Goal: Transaction & Acquisition: Purchase product/service

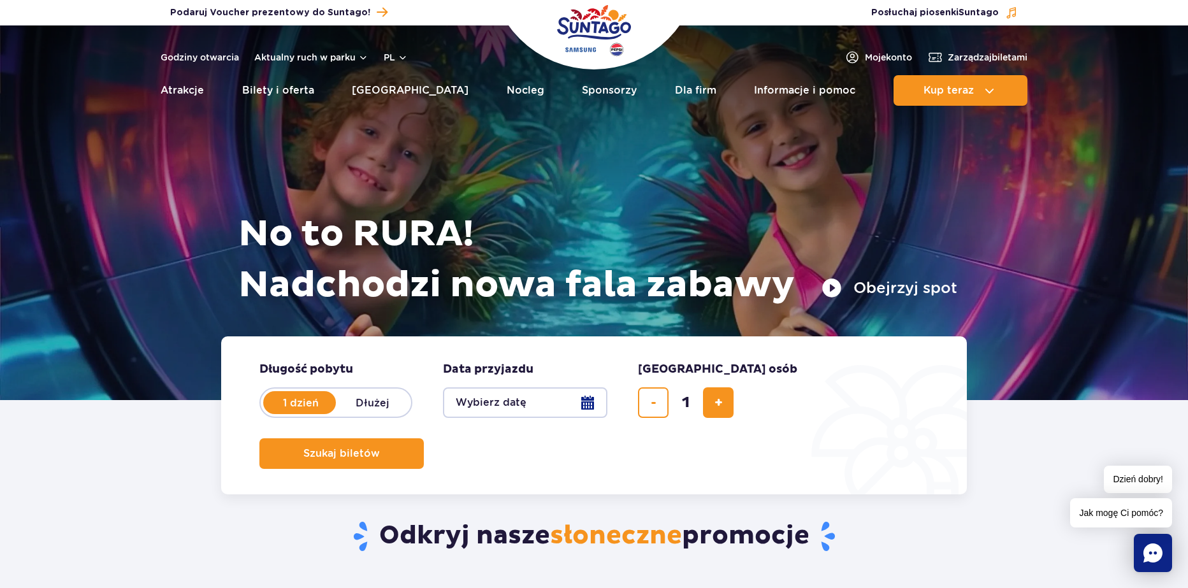
click at [633, 465] on div "Odkryj nasze słoneczne promocje" at bounding box center [594, 518] width 765 height 148
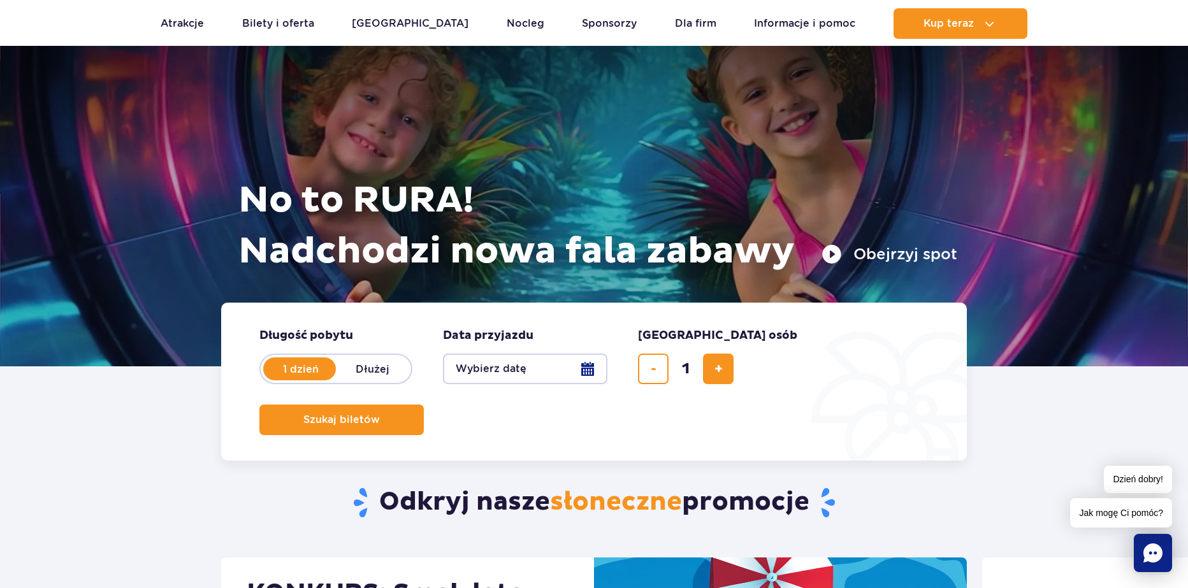
scroll to position [127, 0]
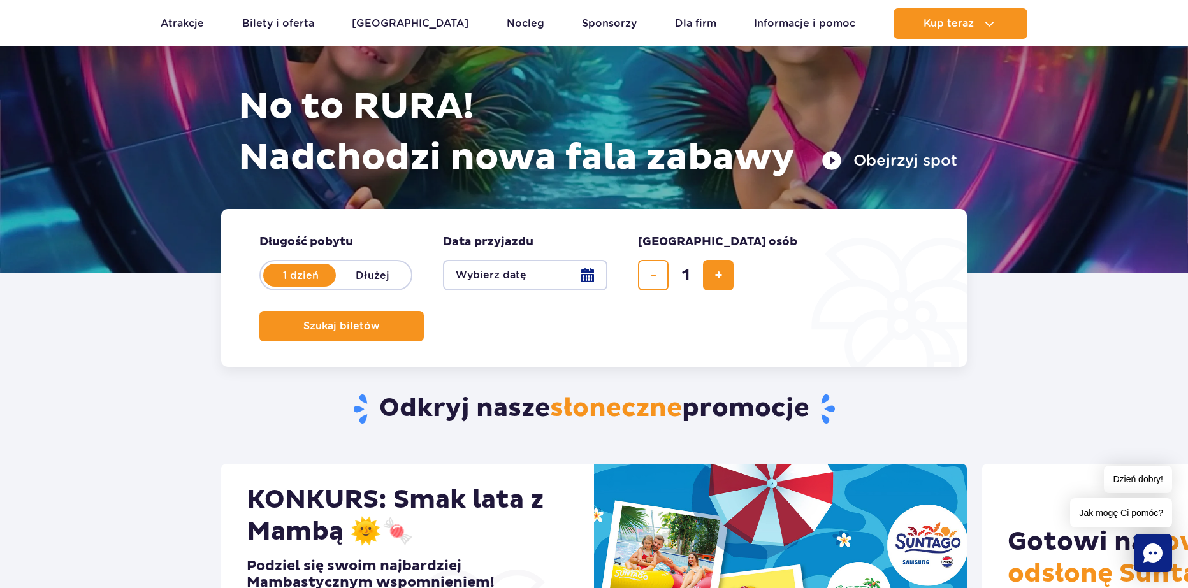
click at [538, 266] on button "Wybierz datę" at bounding box center [525, 275] width 164 height 31
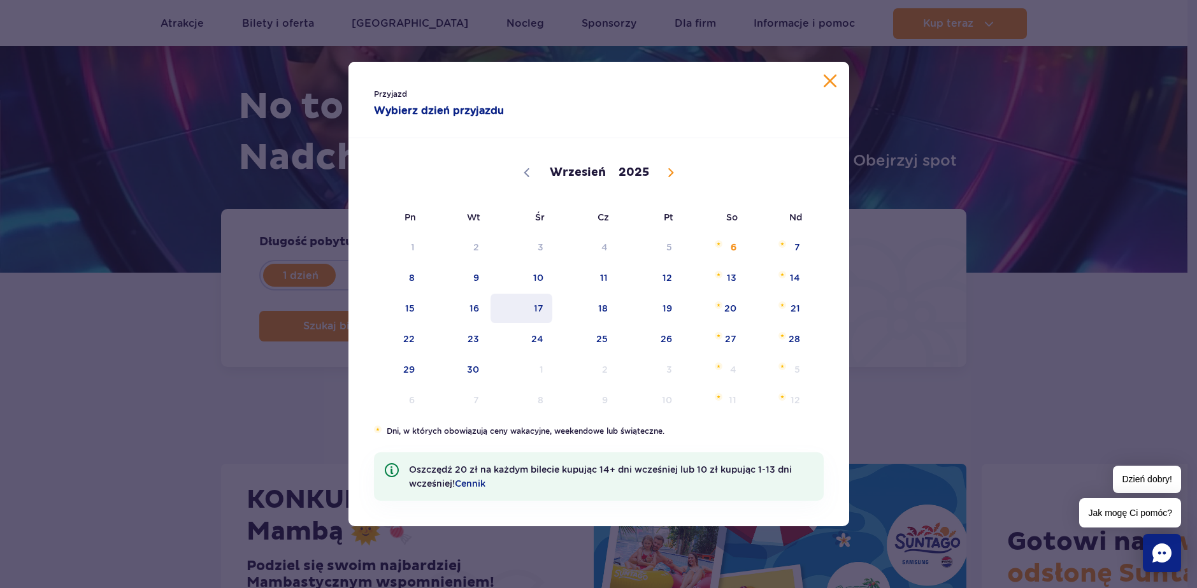
click at [541, 312] on span "17" at bounding box center [521, 308] width 64 height 29
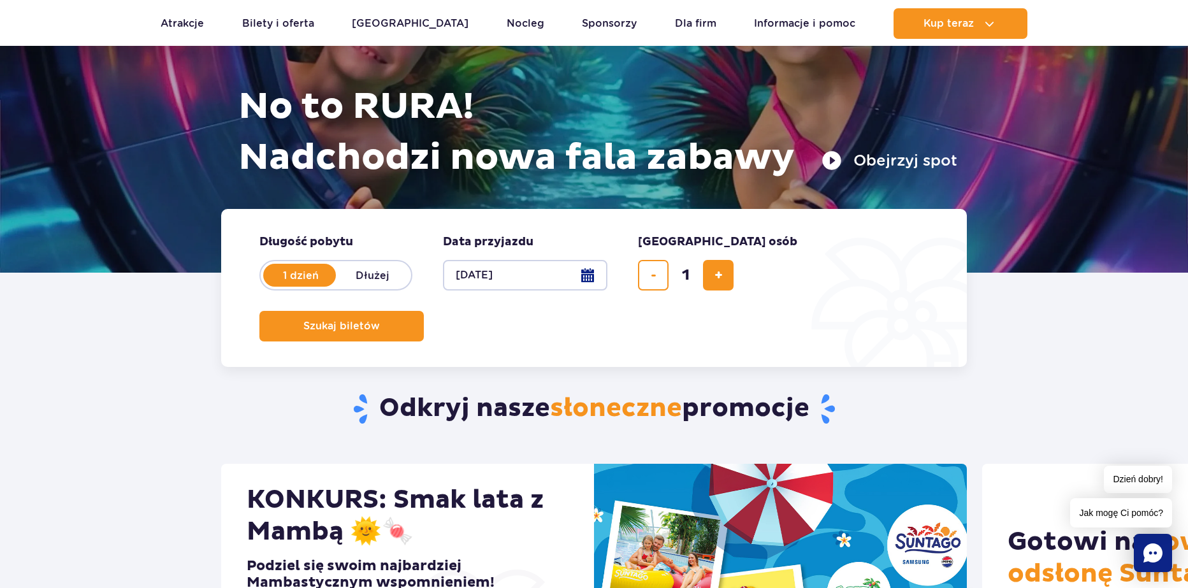
click at [370, 356] on div "Odkryj nasze słoneczne promocje" at bounding box center [594, 390] width 765 height 148
drag, startPoint x: 768, startPoint y: 317, endPoint x: 770, endPoint y: 297, distance: 20.6
click at [424, 311] on button "Szukaj biletów" at bounding box center [341, 326] width 164 height 31
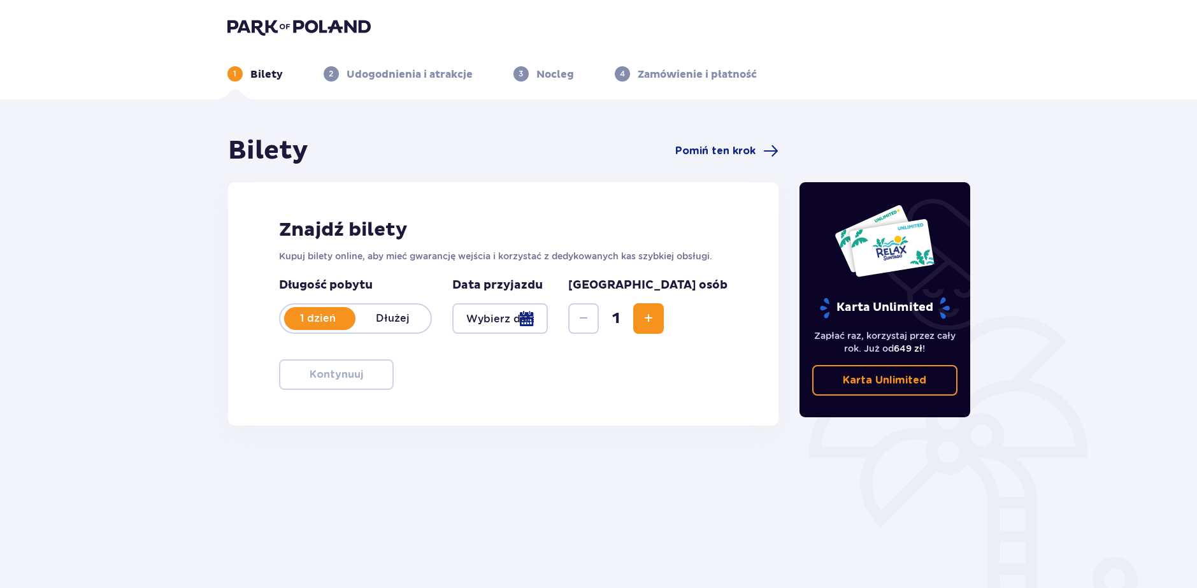
type input "[DATE]"
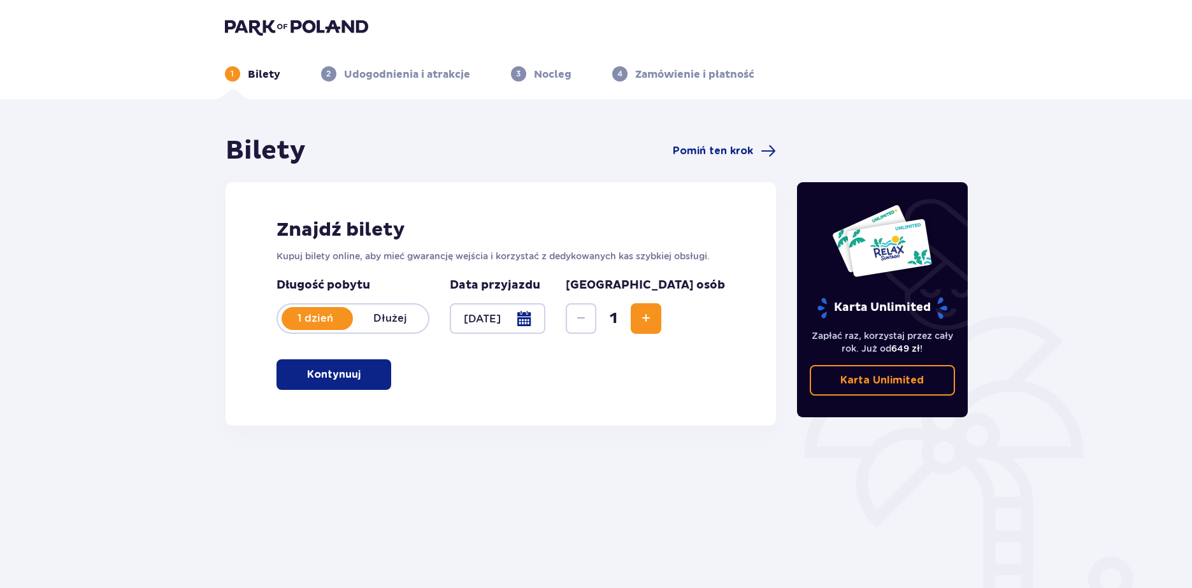
click at [343, 379] on p "Kontynuuj" at bounding box center [334, 375] width 54 height 14
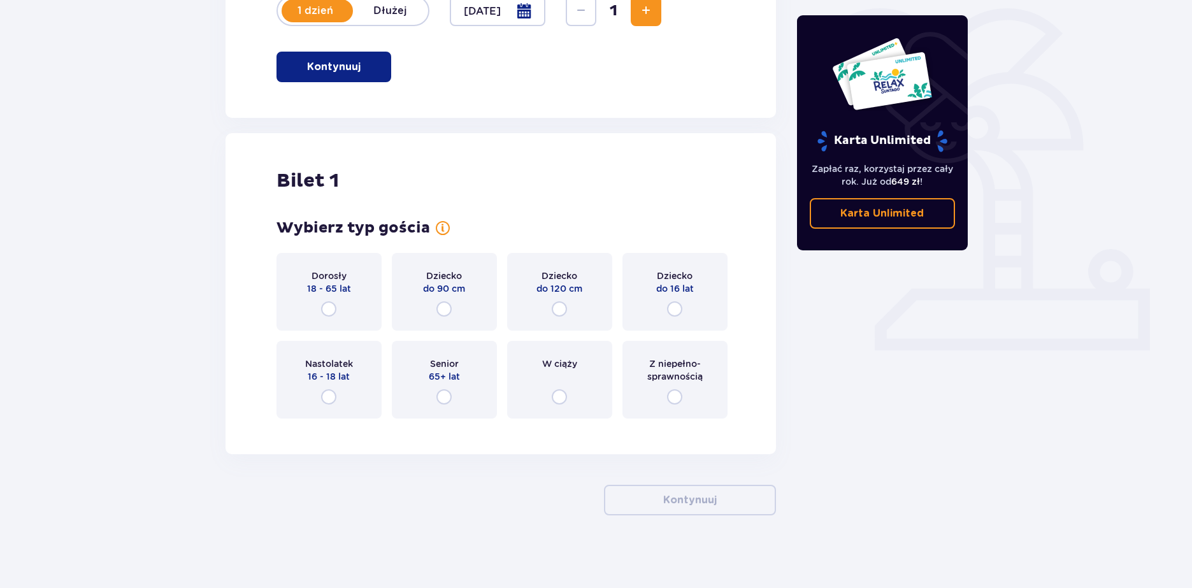
scroll to position [312, 0]
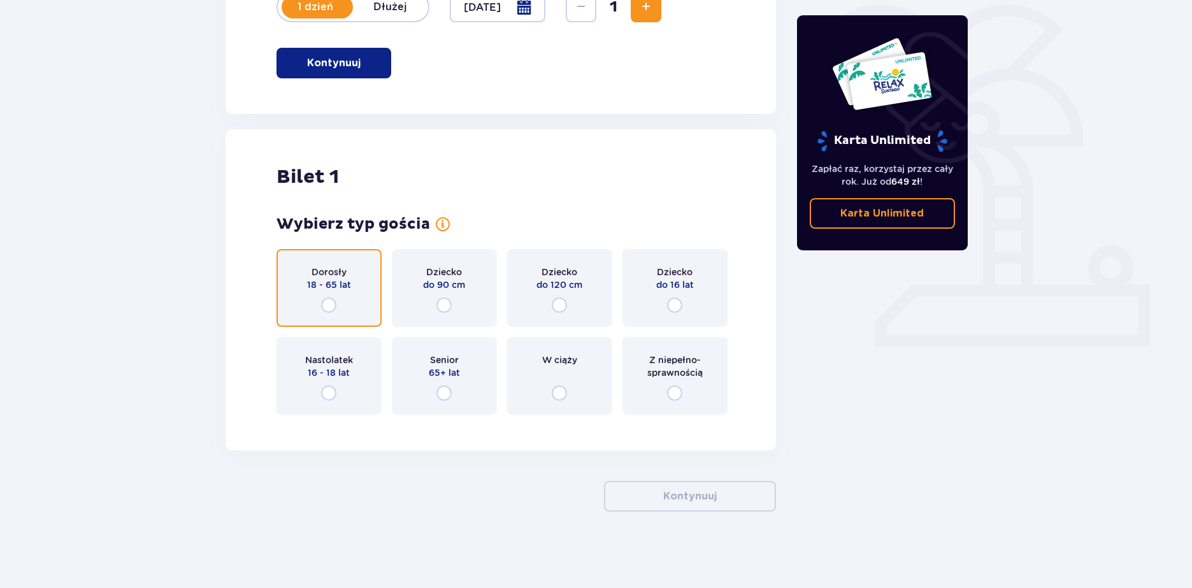
click at [332, 298] on input "radio" at bounding box center [328, 305] width 15 height 15
radio input "true"
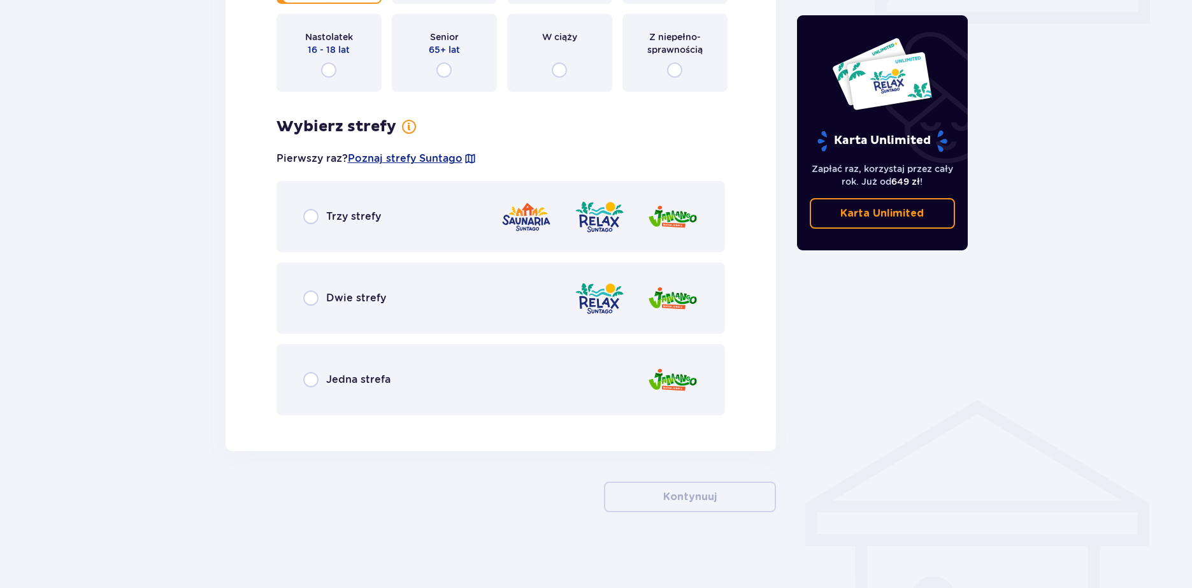
scroll to position [635, 0]
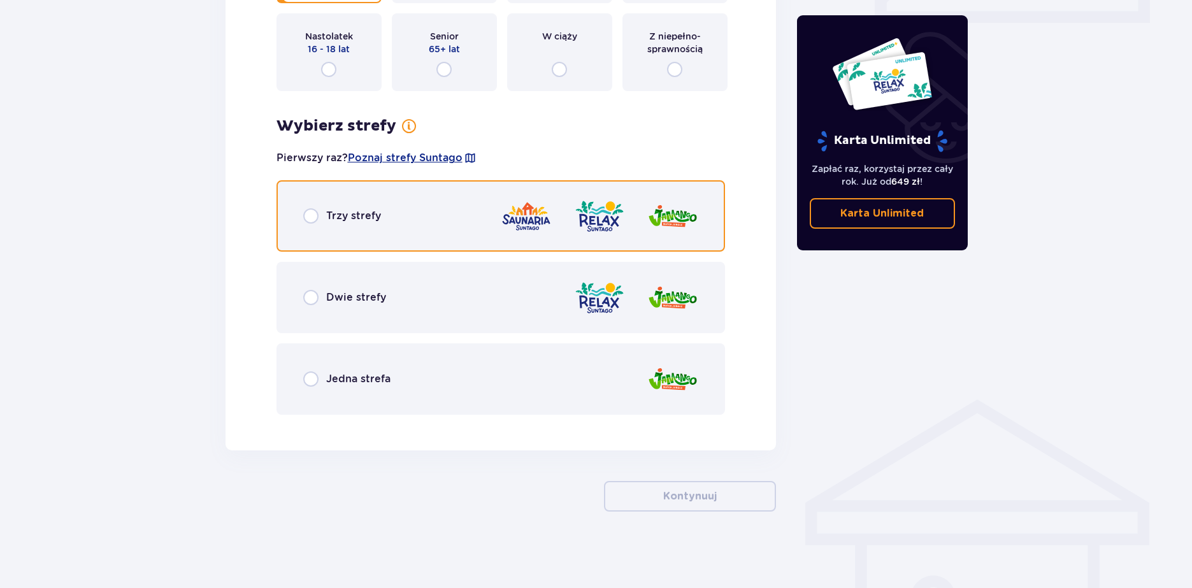
click at [308, 219] on input "radio" at bounding box center [310, 215] width 15 height 15
radio input "true"
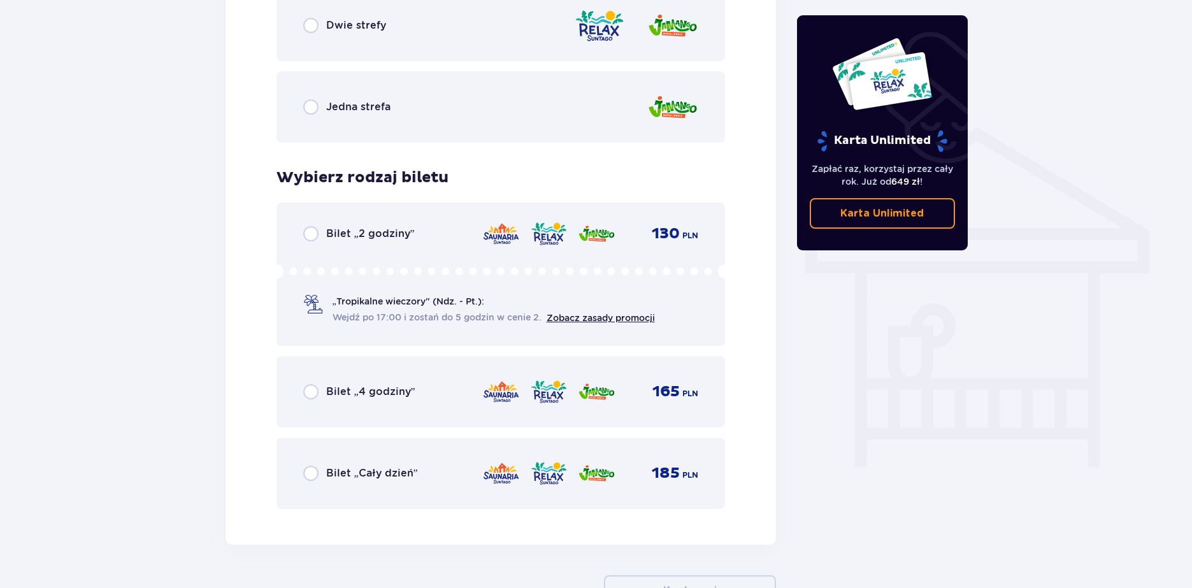
scroll to position [874, 0]
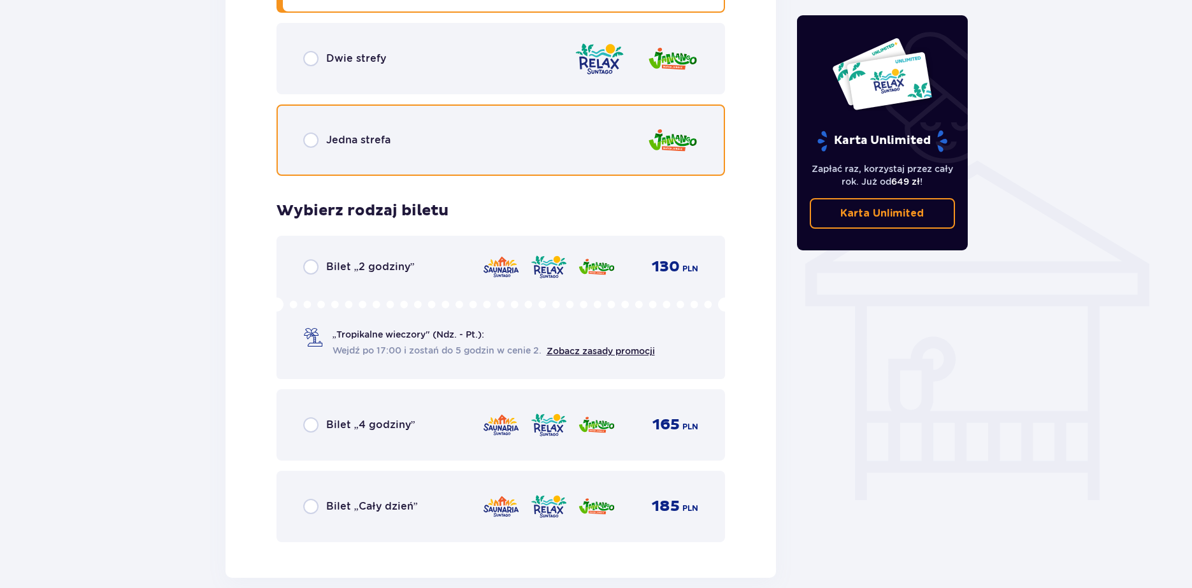
click at [312, 140] on input "radio" at bounding box center [310, 140] width 15 height 15
radio input "true"
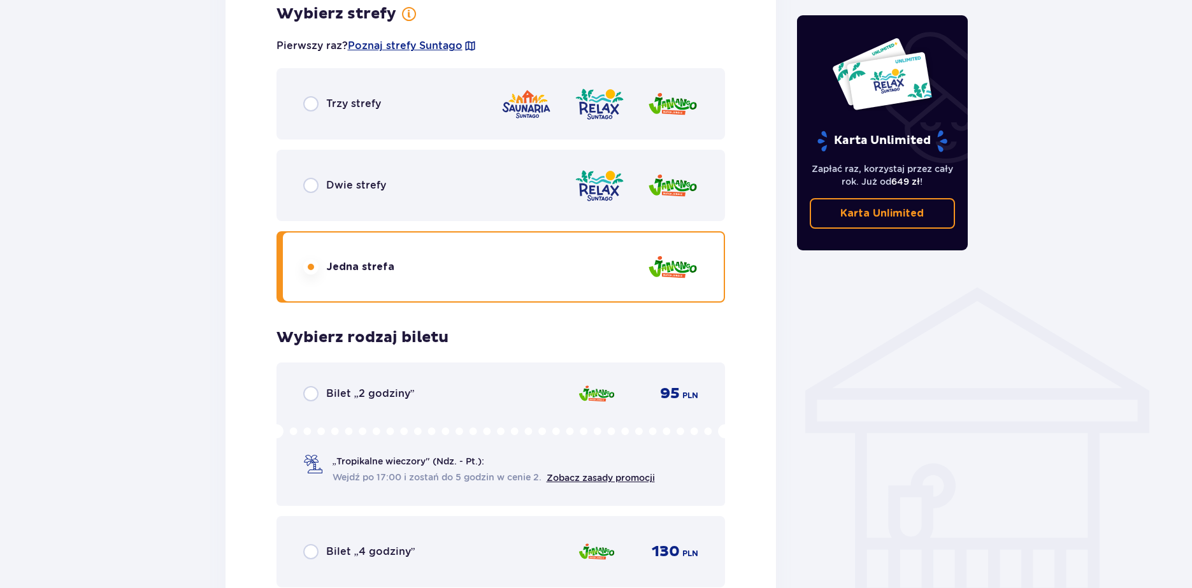
scroll to position [747, 0]
click at [321, 110] on div "Trzy strefy" at bounding box center [342, 104] width 78 height 15
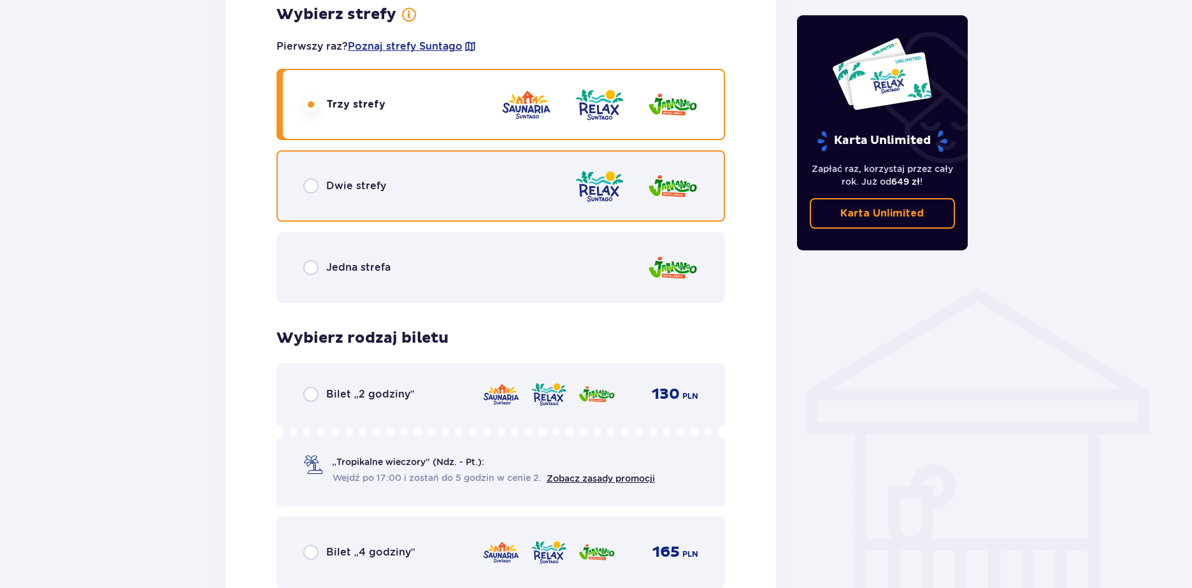
click at [312, 182] on input "radio" at bounding box center [310, 185] width 15 height 15
radio input "true"
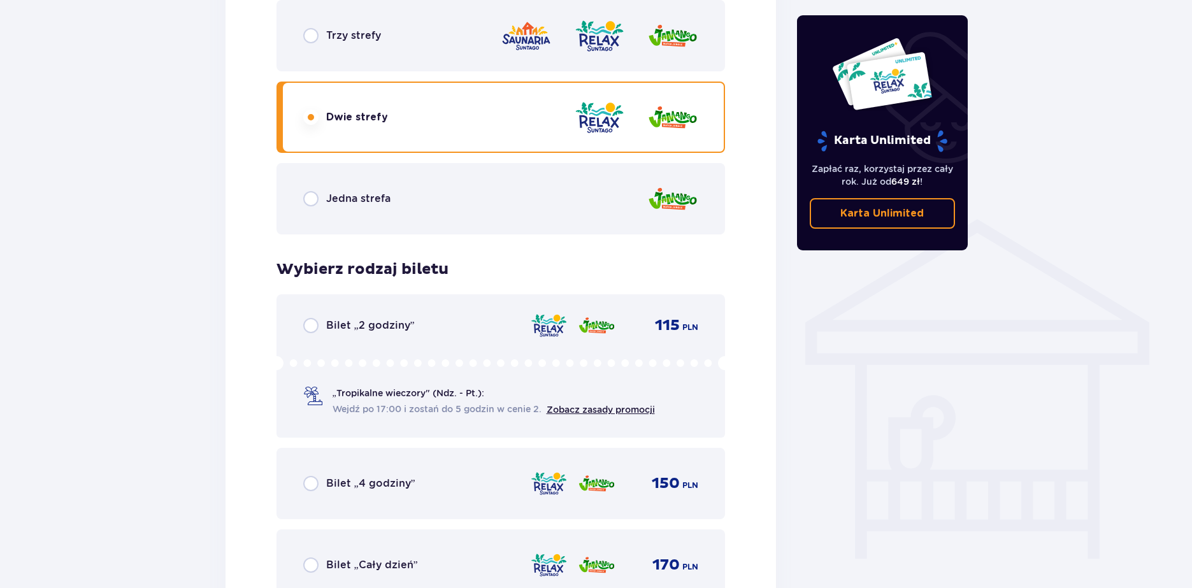
scroll to position [811, 0]
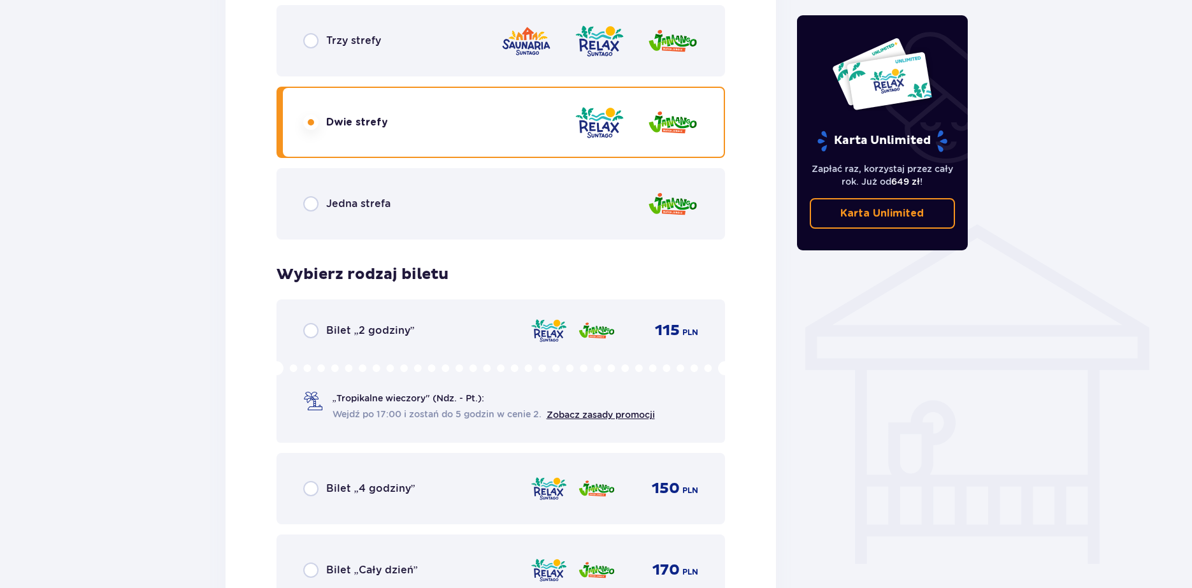
click at [334, 198] on p "Jedna strefa" at bounding box center [358, 204] width 64 height 14
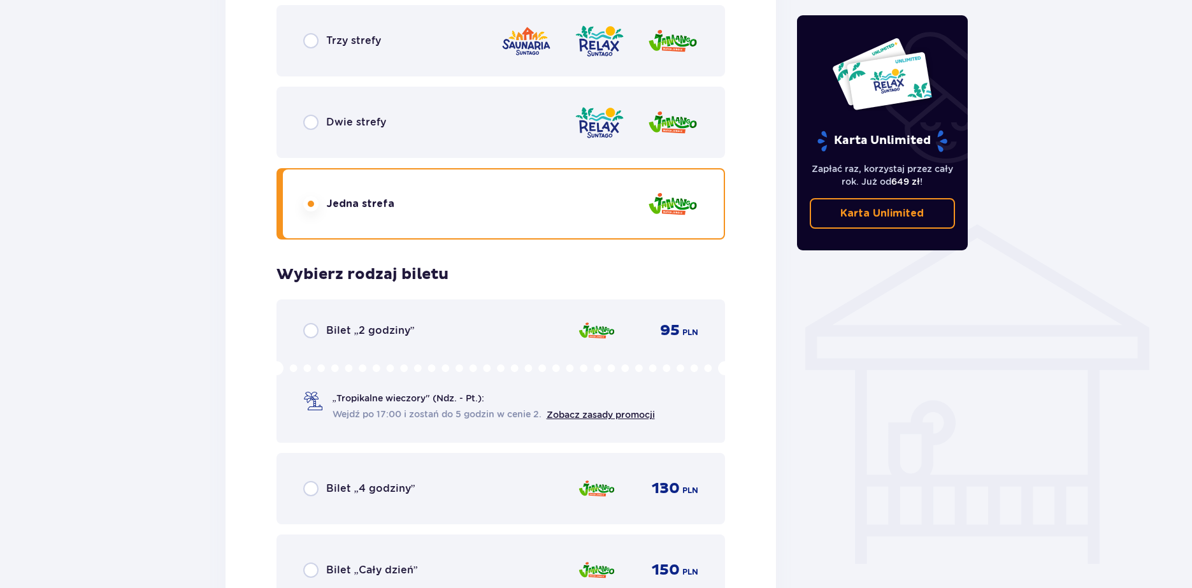
click at [325, 131] on div "Dwie strefy" at bounding box center [501, 122] width 449 height 71
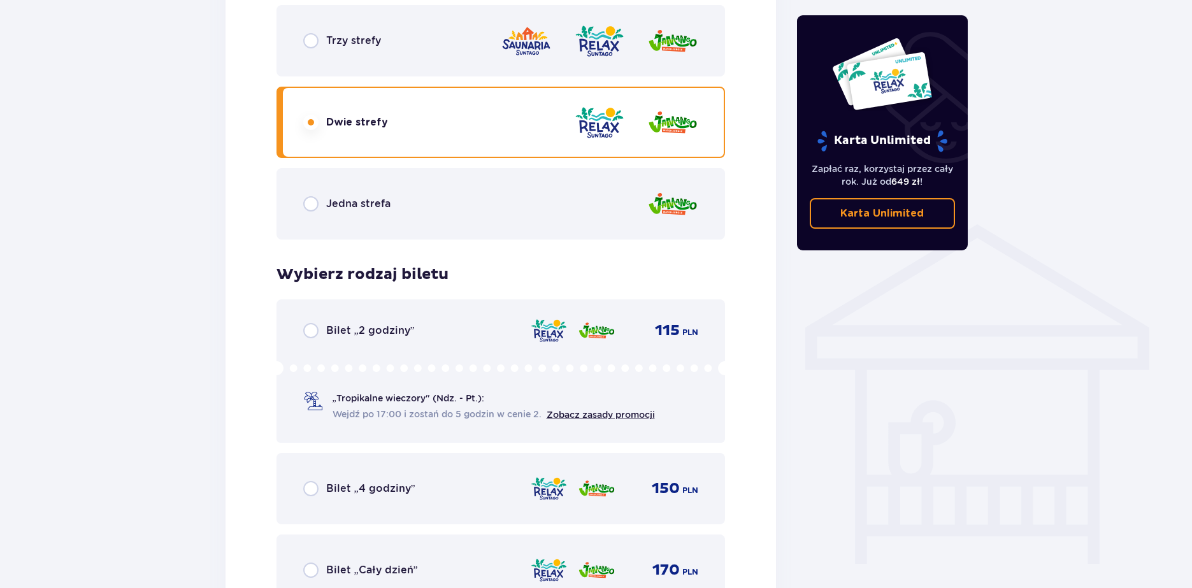
click at [346, 204] on p "Jedna strefa" at bounding box center [358, 204] width 64 height 14
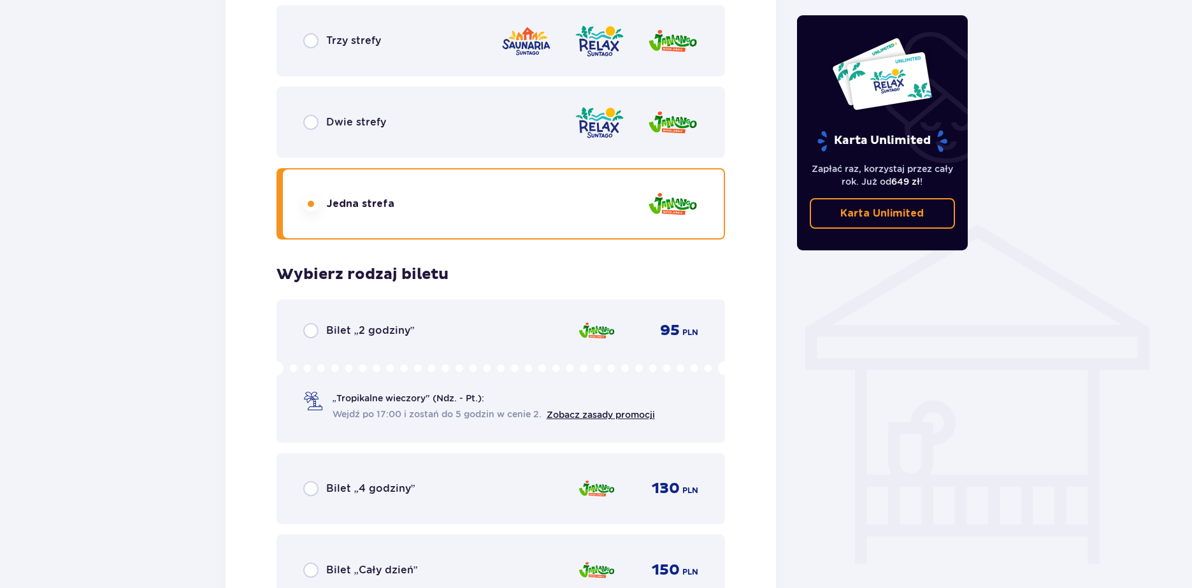
click at [338, 141] on div "Dwie strefy" at bounding box center [501, 122] width 449 height 71
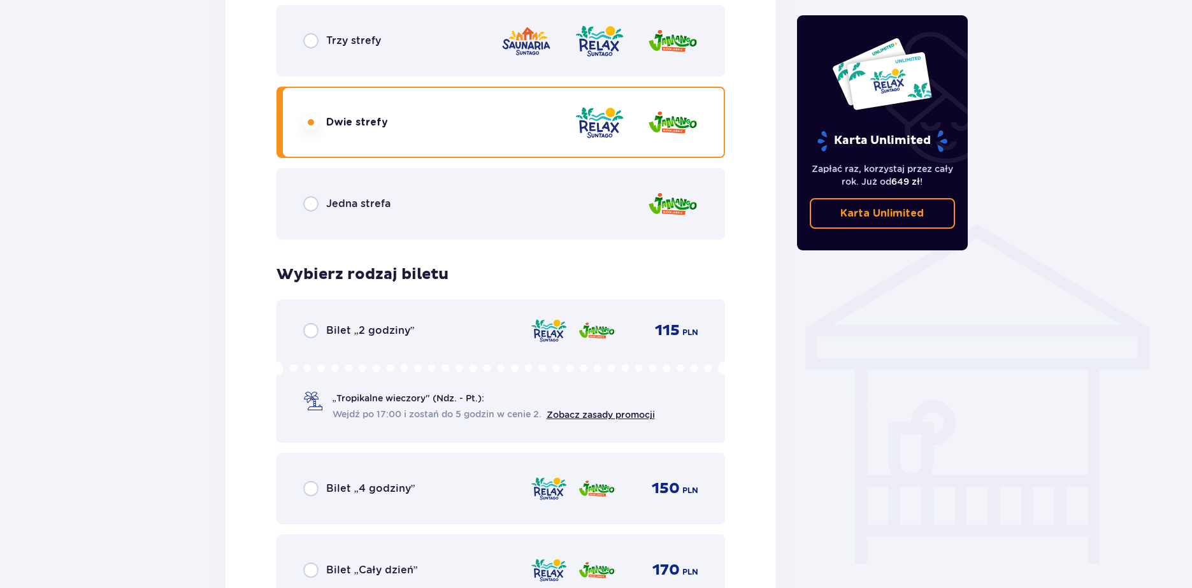
click at [343, 190] on div "Jedna strefa" at bounding box center [501, 203] width 449 height 71
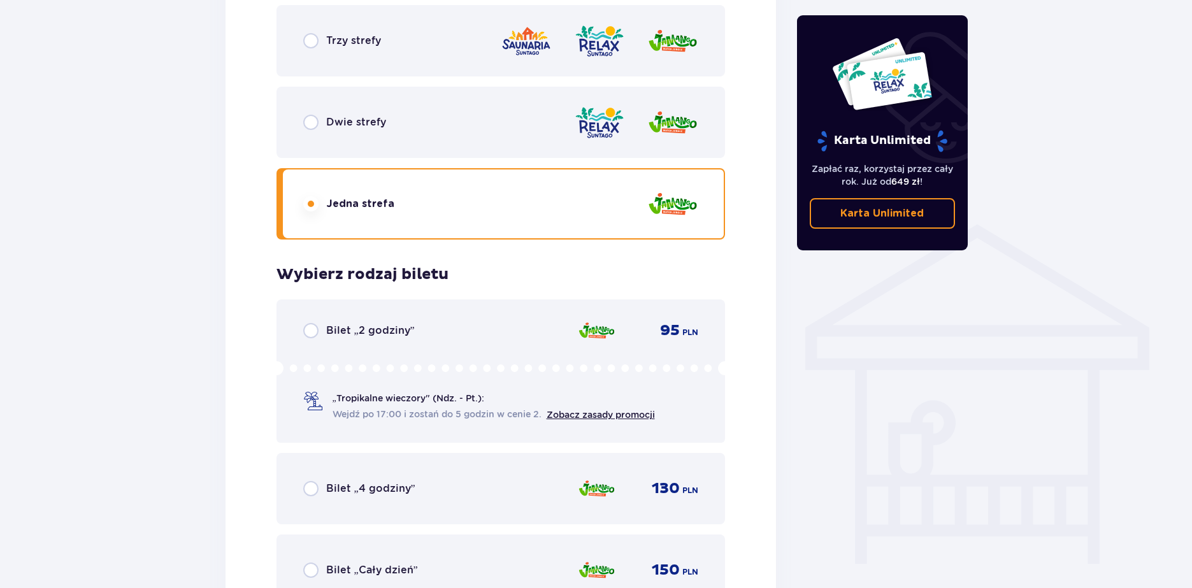
click at [346, 143] on div "Dwie strefy" at bounding box center [501, 122] width 449 height 71
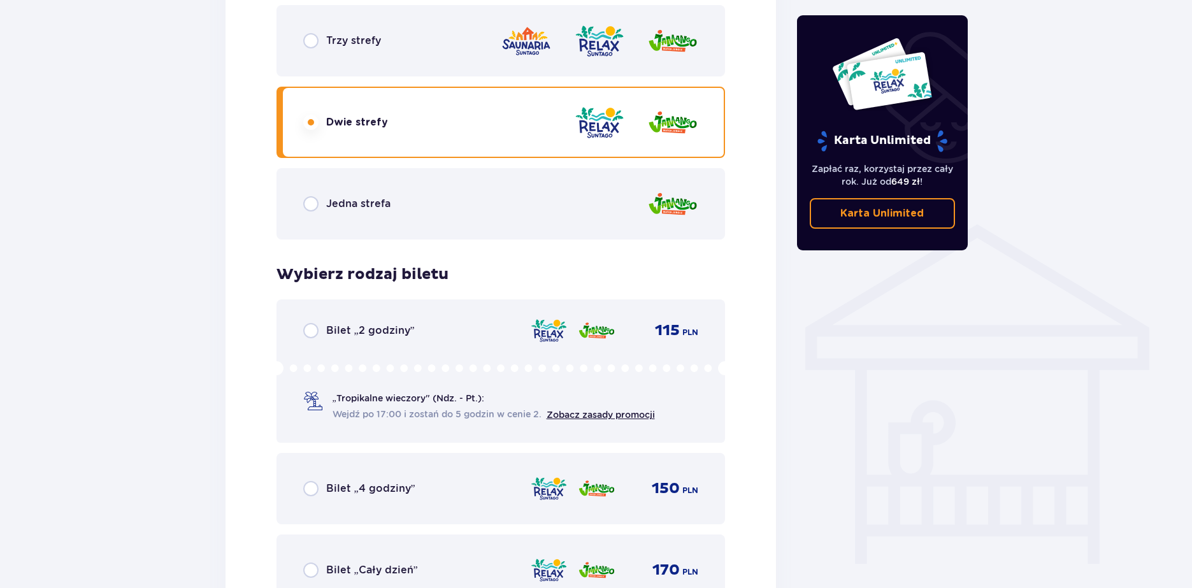
click at [346, 59] on div "Trzy strefy" at bounding box center [501, 40] width 449 height 71
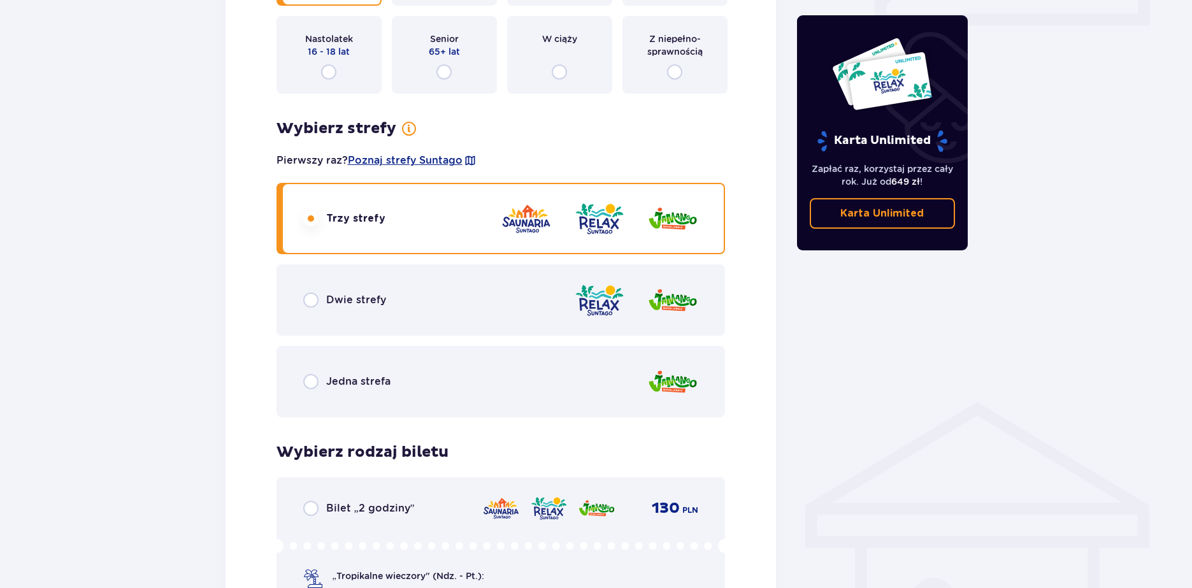
scroll to position [619, 0]
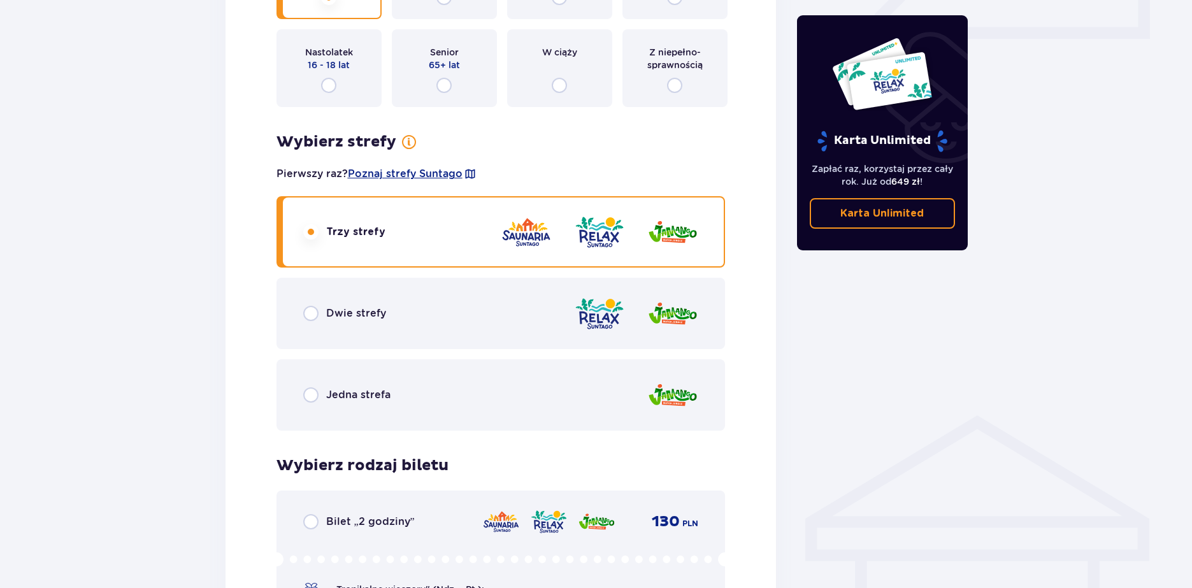
click at [343, 328] on div "Dwie strefy" at bounding box center [501, 313] width 449 height 71
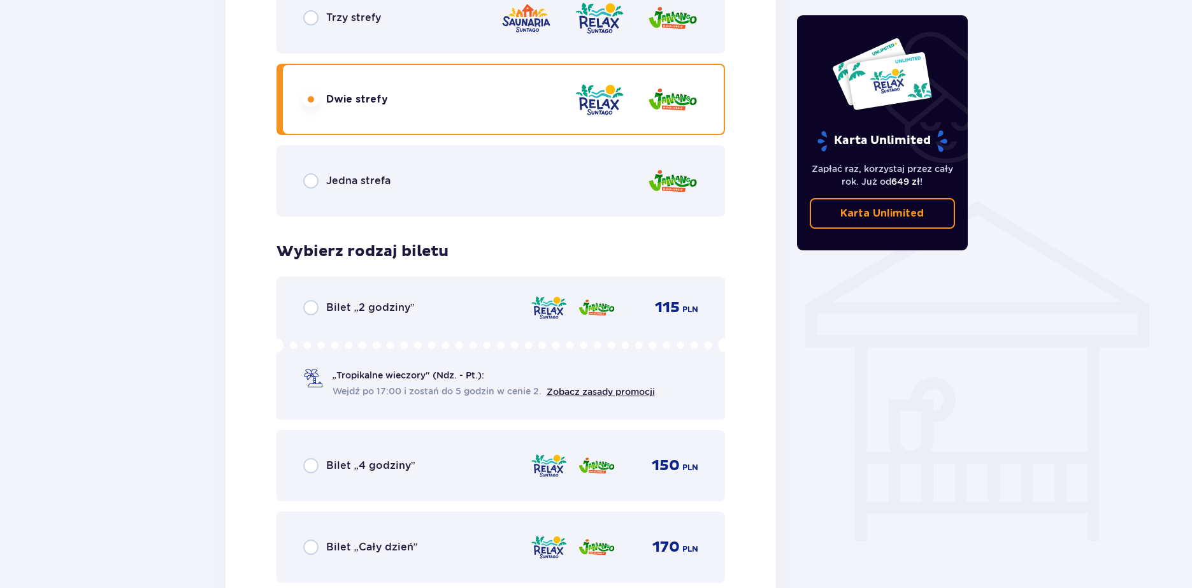
scroll to position [874, 0]
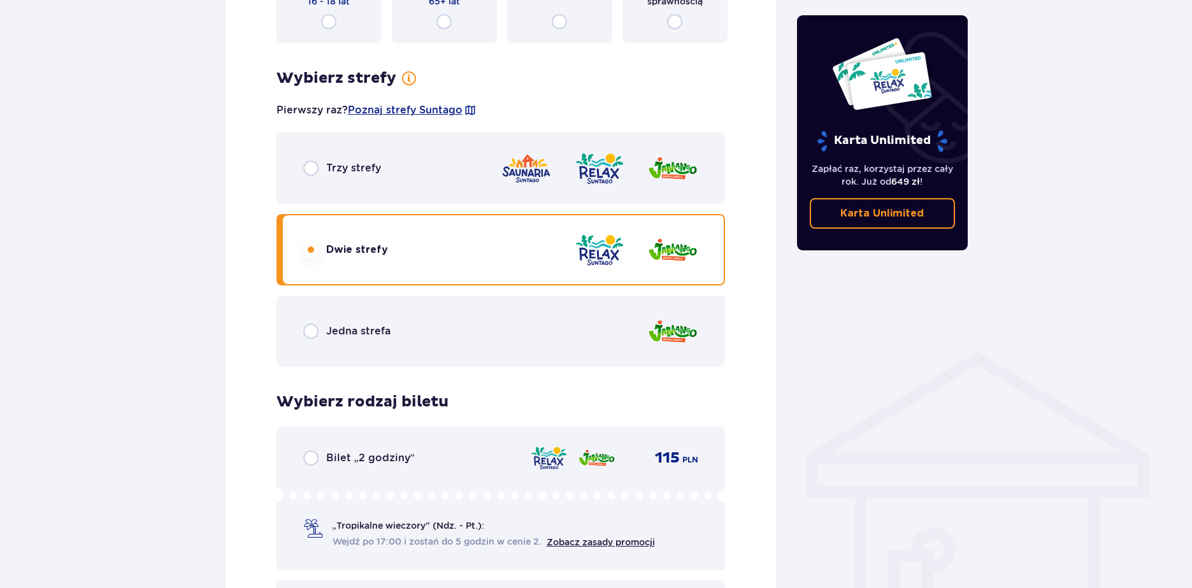
click at [300, 153] on div "Trzy strefy" at bounding box center [501, 168] width 449 height 71
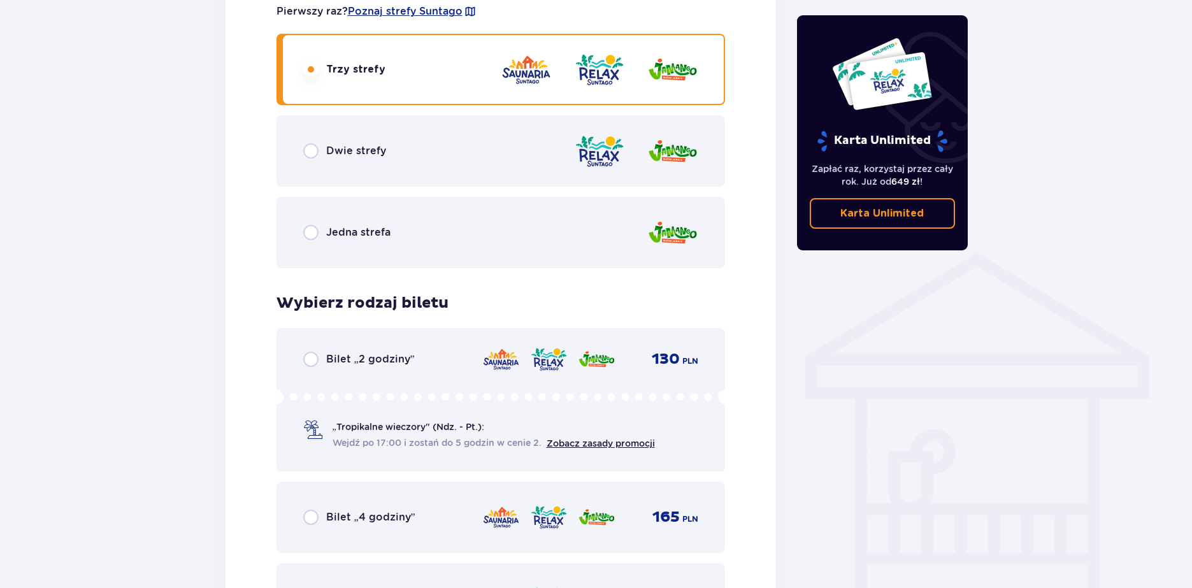
scroll to position [938, 0]
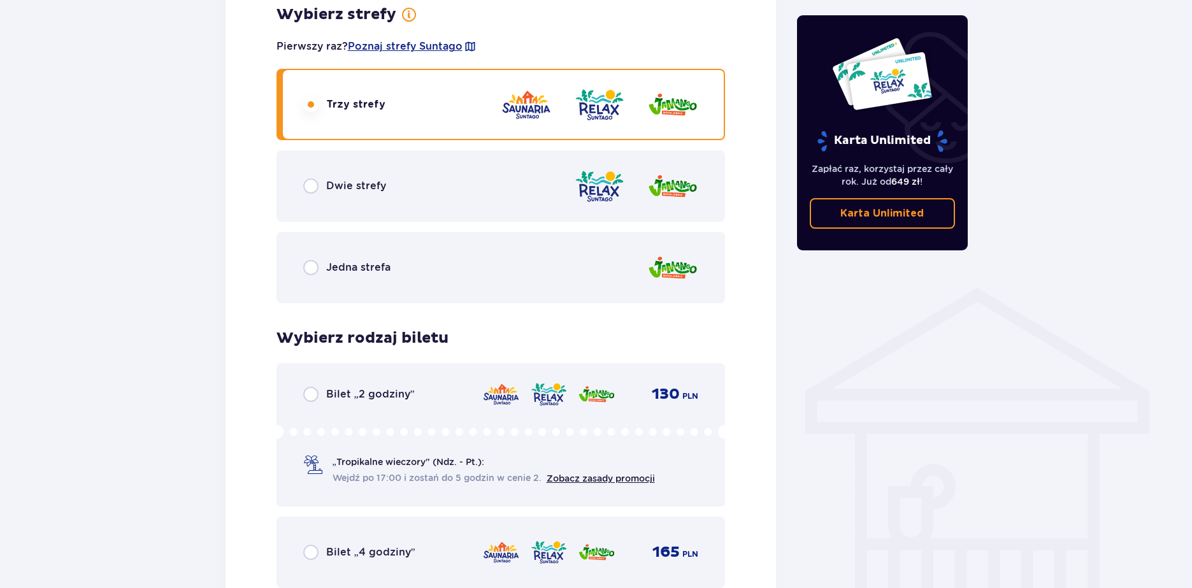
click at [324, 266] on div "Jedna strefa" at bounding box center [346, 267] width 87 height 15
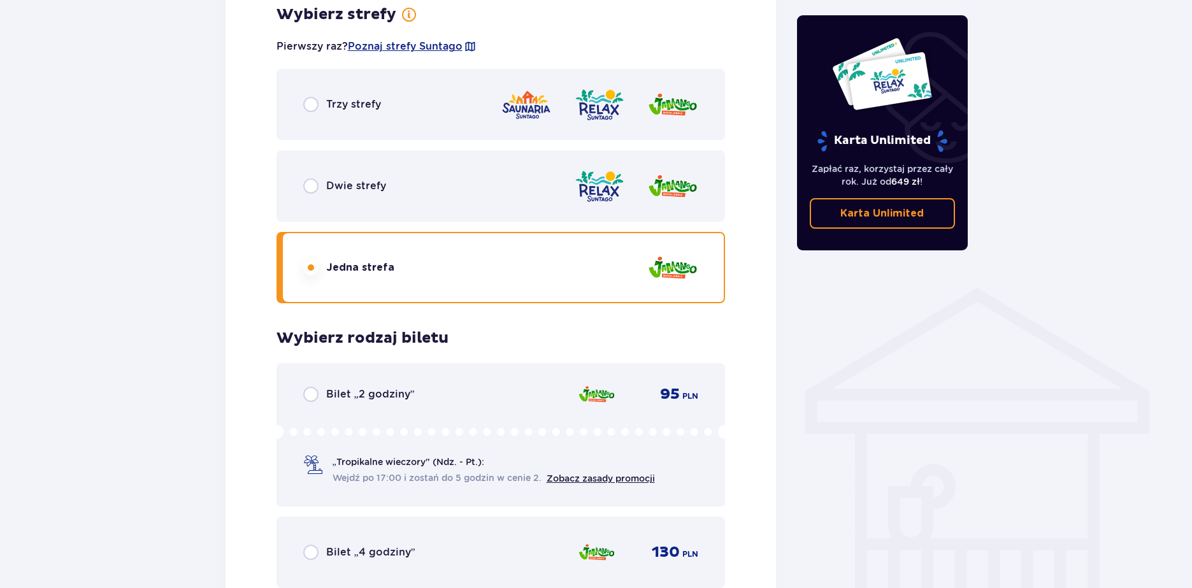
click at [299, 197] on div "Dwie strefy" at bounding box center [501, 185] width 449 height 71
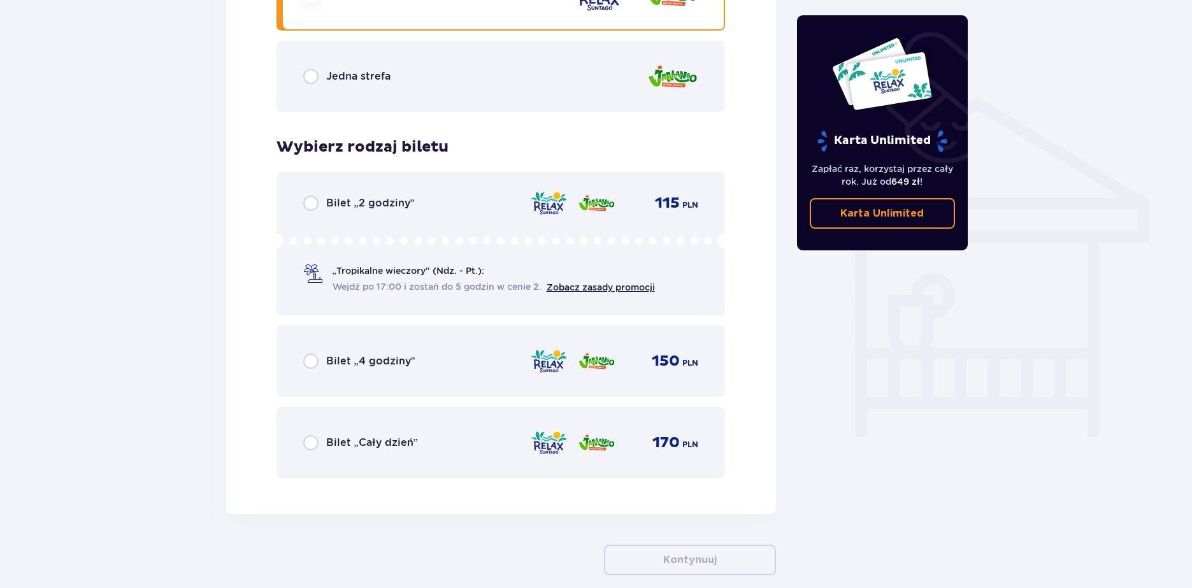
drag, startPoint x: 289, startPoint y: 462, endPoint x: 225, endPoint y: 472, distance: 64.5
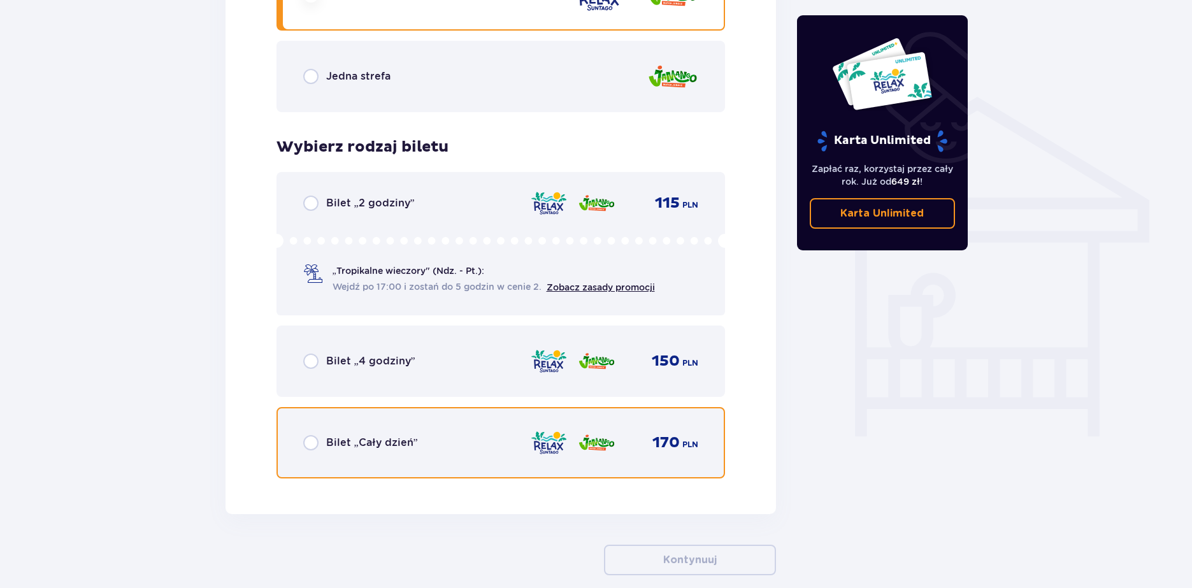
click at [312, 444] on input "radio" at bounding box center [310, 442] width 15 height 15
radio input "true"
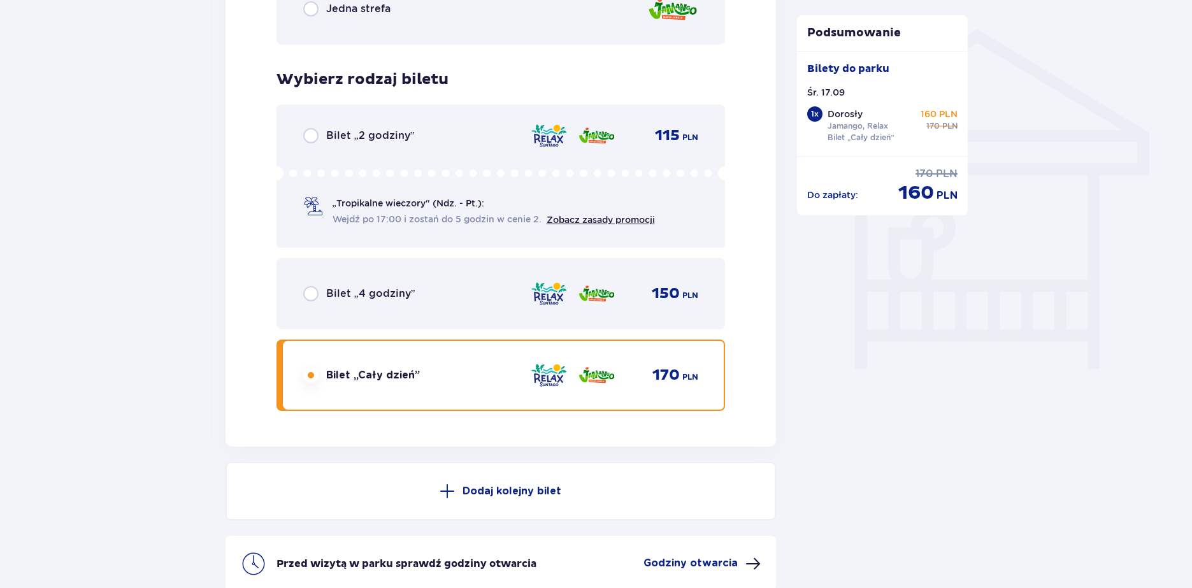
scroll to position [1004, 0]
drag, startPoint x: 901, startPoint y: 192, endPoint x: 939, endPoint y: 191, distance: 38.2
click at [939, 191] on div "160 PLN" at bounding box center [928, 193] width 59 height 24
click at [953, 201] on p "PLN" at bounding box center [947, 196] width 21 height 14
drag, startPoint x: 956, startPoint y: 197, endPoint x: 900, endPoint y: 198, distance: 56.1
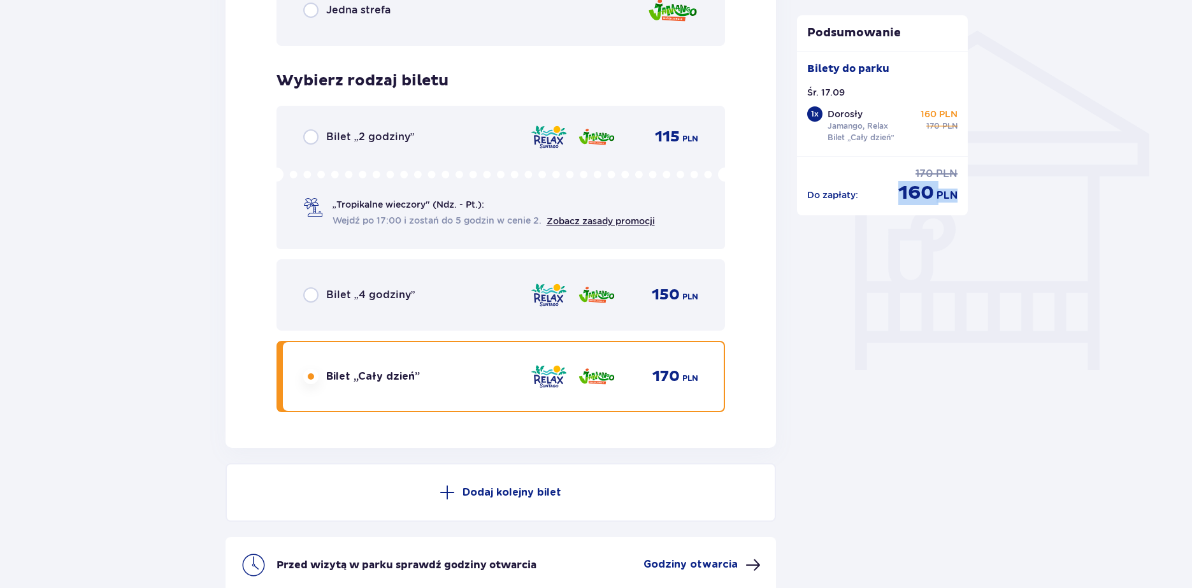
click at [900, 198] on div "160 PLN" at bounding box center [928, 193] width 59 height 24
click at [900, 198] on p "160" at bounding box center [917, 193] width 36 height 24
drag, startPoint x: 899, startPoint y: 197, endPoint x: 946, endPoint y: 196, distance: 46.5
click at [946, 196] on div "160 PLN" at bounding box center [928, 193] width 59 height 24
click at [892, 201] on div "Do zapłaty : 170 PLN 160 PLN" at bounding box center [882, 186] width 150 height 38
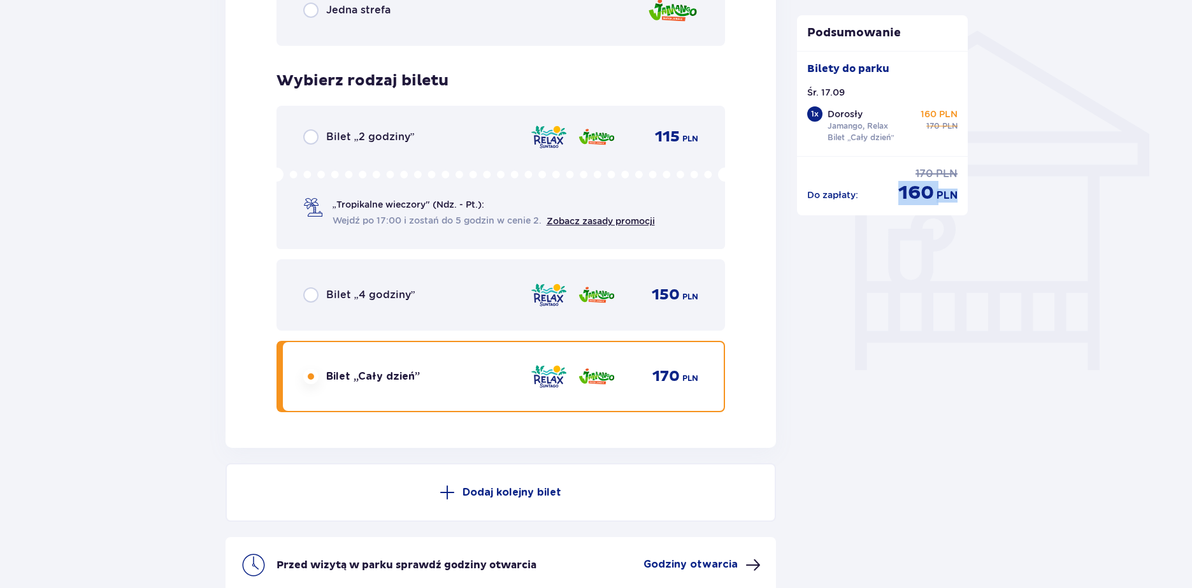
drag, startPoint x: 895, startPoint y: 198, endPoint x: 956, endPoint y: 194, distance: 61.3
click at [956, 194] on div "Do zapłaty : 170 PLN 160 PLN" at bounding box center [882, 186] width 150 height 38
click at [956, 194] on p "PLN" at bounding box center [947, 196] width 21 height 14
drag, startPoint x: 900, startPoint y: 194, endPoint x: 954, endPoint y: 194, distance: 53.5
click at [954, 194] on div "160 PLN" at bounding box center [928, 193] width 59 height 24
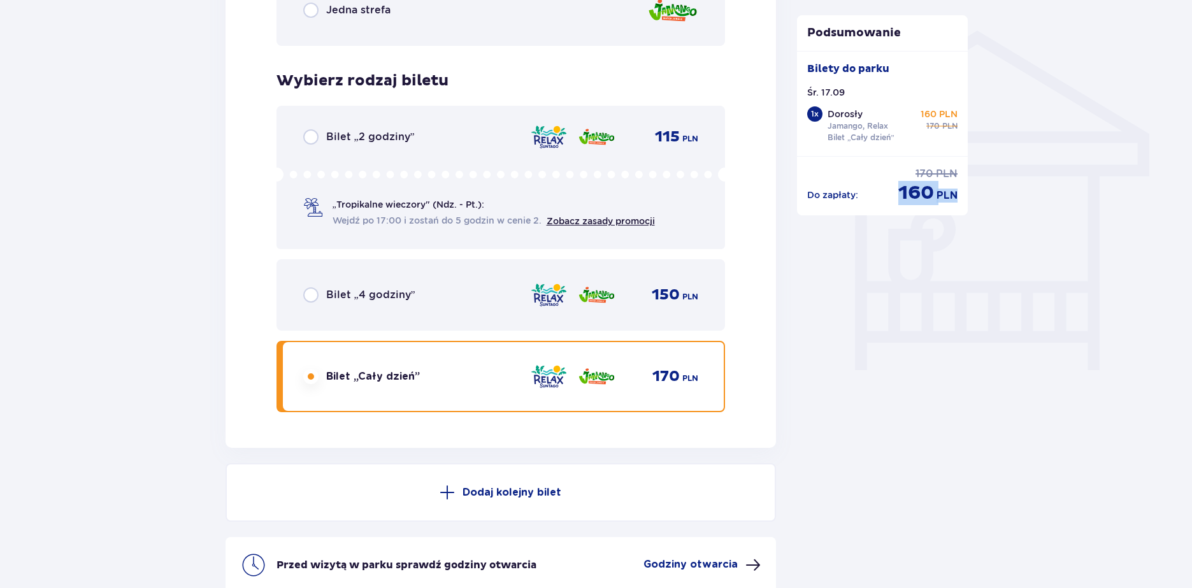
click at [910, 203] on p "160" at bounding box center [917, 193] width 36 height 24
drag, startPoint x: 909, startPoint y: 196, endPoint x: 954, endPoint y: 194, distance: 45.3
click at [954, 194] on div "160 PLN" at bounding box center [928, 193] width 59 height 24
click at [909, 196] on p "160" at bounding box center [917, 193] width 36 height 24
drag, startPoint x: 899, startPoint y: 193, endPoint x: 955, endPoint y: 193, distance: 56.1
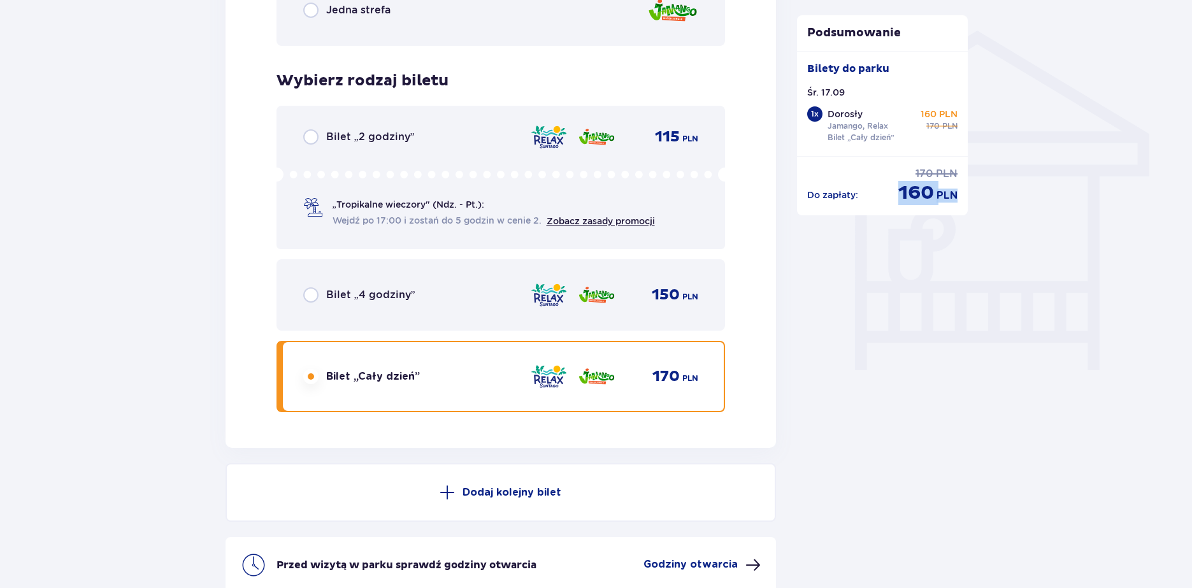
click at [955, 193] on div "160 PLN" at bounding box center [928, 193] width 59 height 24
click at [955, 197] on p "PLN" at bounding box center [947, 196] width 21 height 14
drag, startPoint x: 902, startPoint y: 197, endPoint x: 952, endPoint y: 195, distance: 50.4
click at [952, 195] on div "160 PLN" at bounding box center [928, 193] width 59 height 24
click at [904, 199] on p "160" at bounding box center [917, 193] width 36 height 24
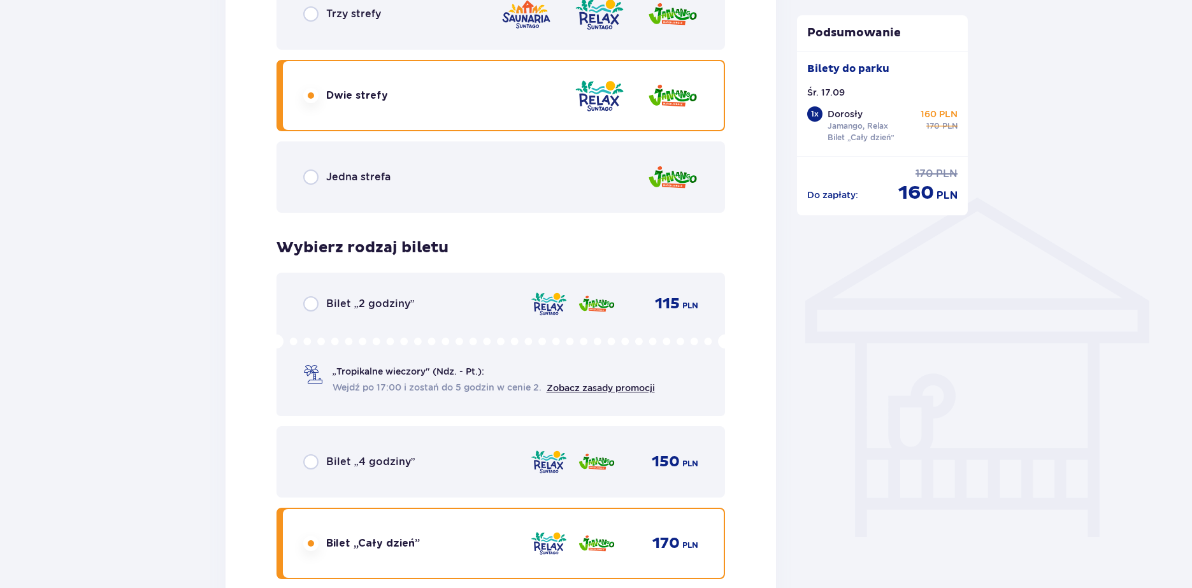
scroll to position [941, 0]
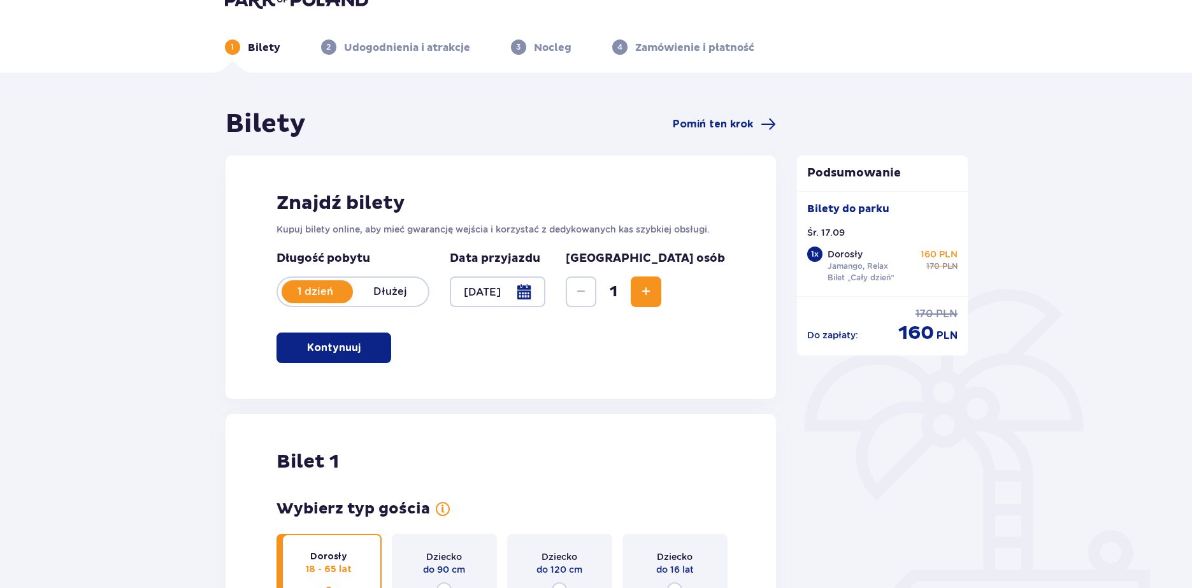
scroll to position [0, 0]
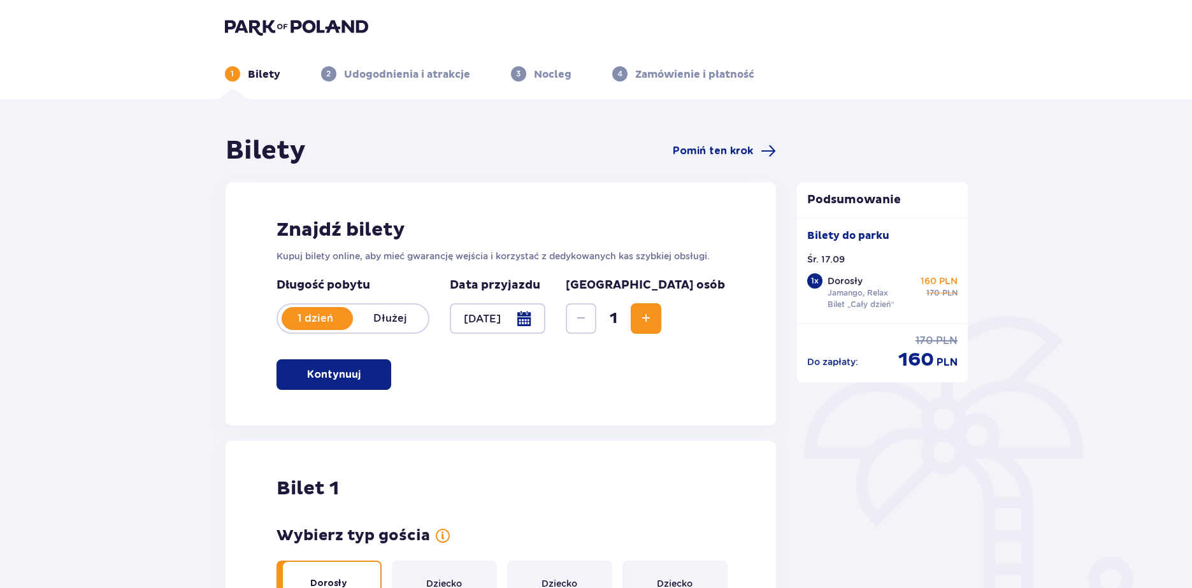
click at [546, 324] on div at bounding box center [498, 318] width 96 height 31
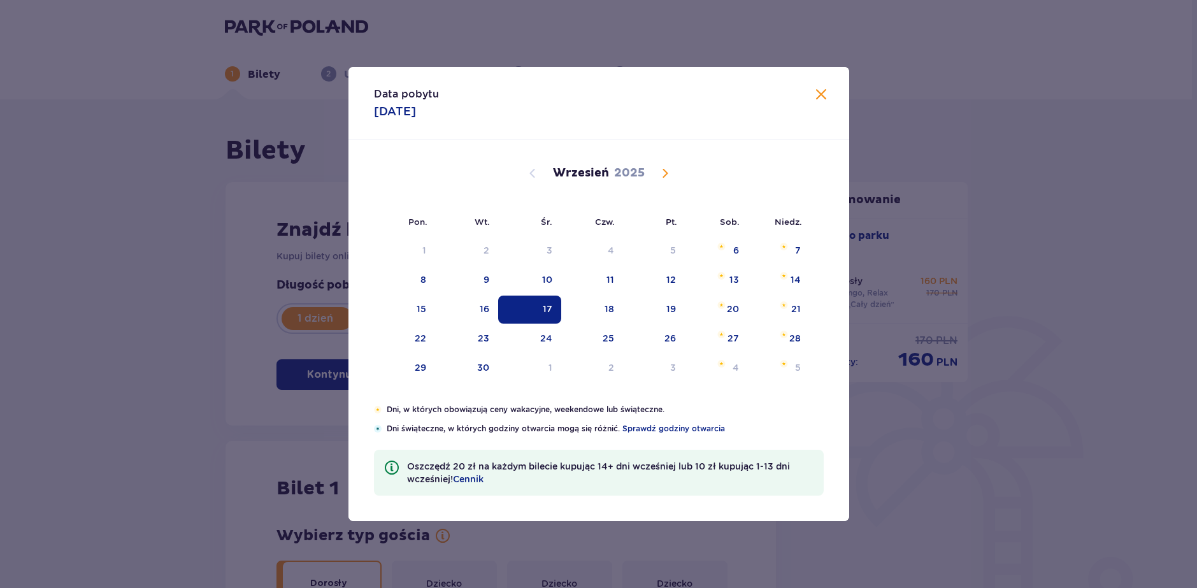
click at [669, 171] on span "Calendar" at bounding box center [665, 173] width 15 height 15
click at [531, 175] on span "Calendar" at bounding box center [532, 173] width 15 height 15
click at [744, 243] on div "6" at bounding box center [716, 251] width 63 height 28
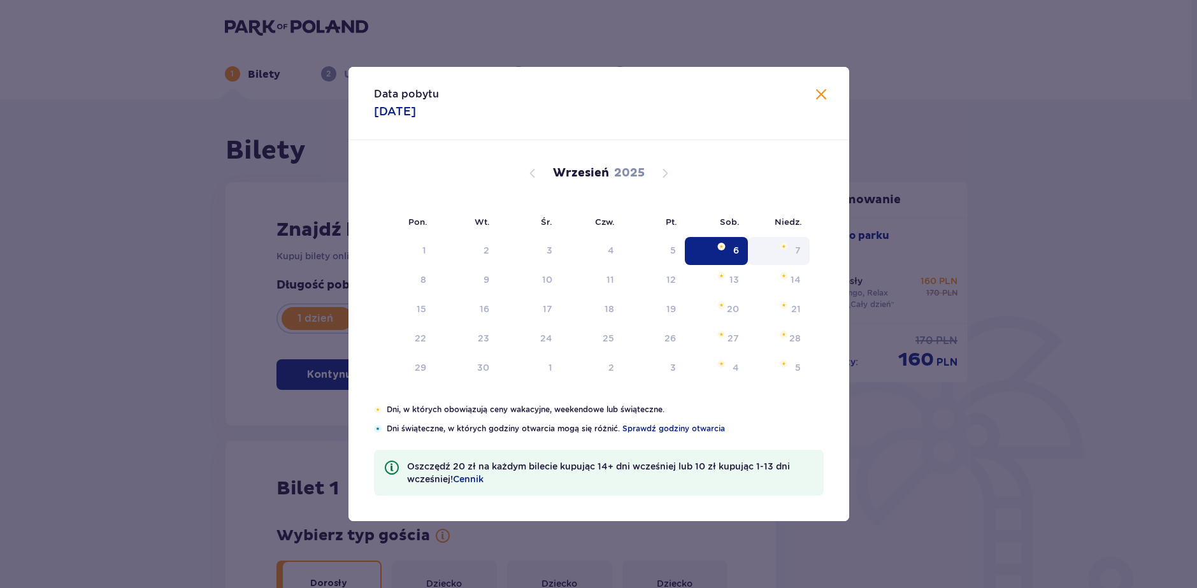
type input "06.09.25"
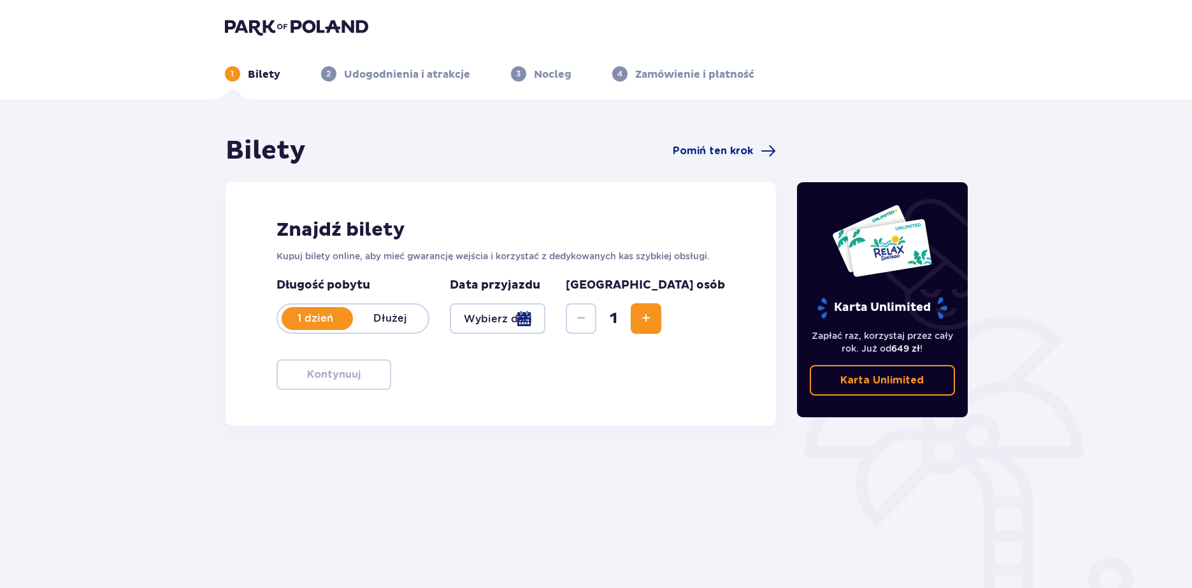
click at [538, 314] on div at bounding box center [498, 318] width 96 height 31
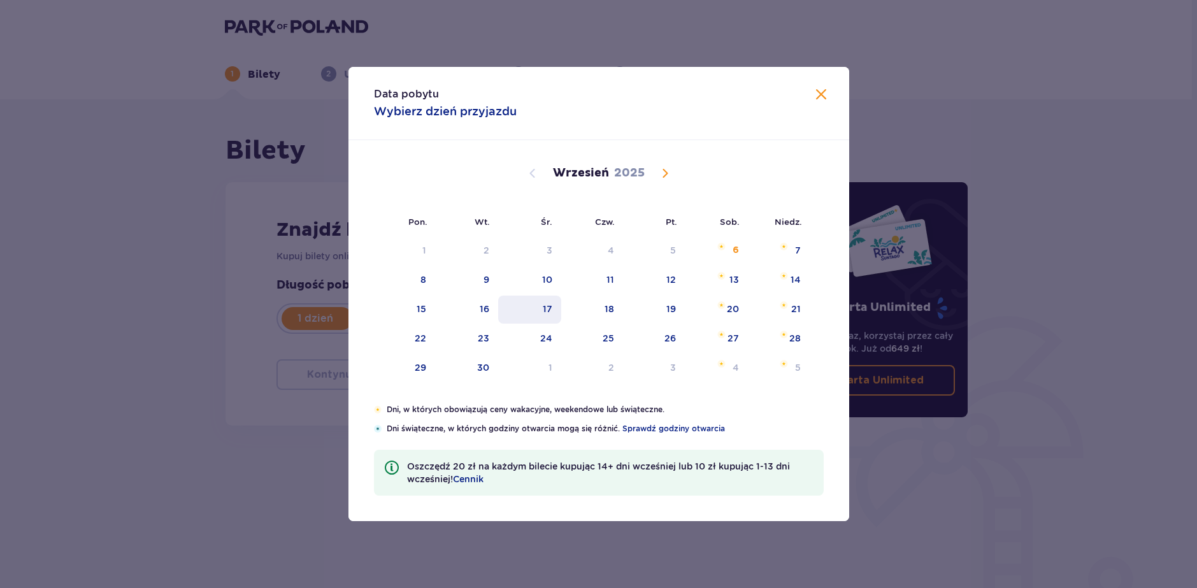
click at [542, 308] on div "17" at bounding box center [529, 310] width 63 height 28
type input "[DATE]"
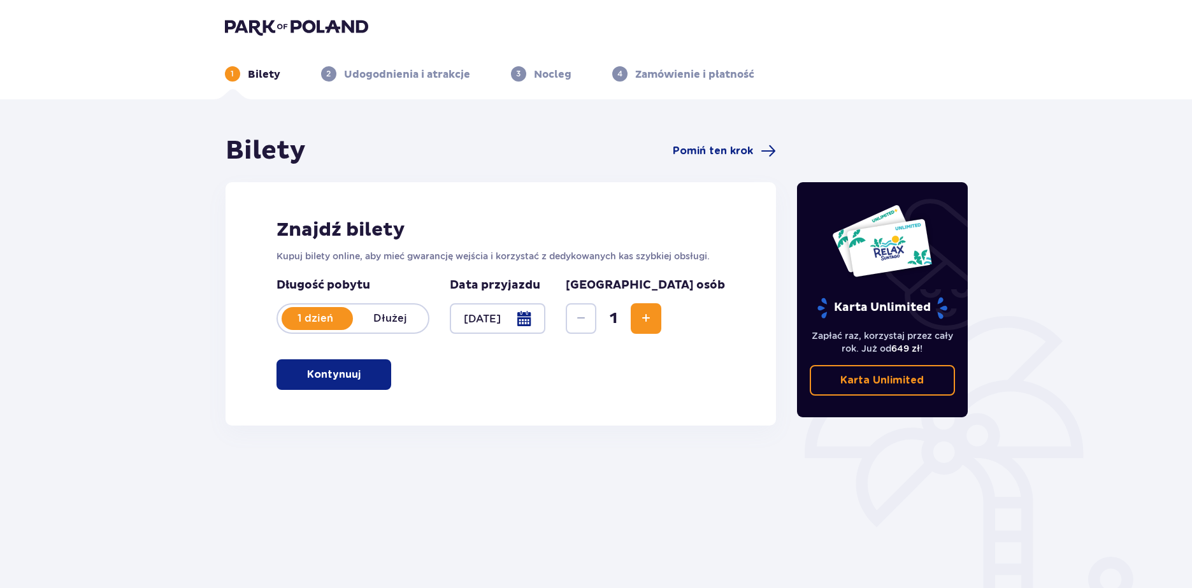
click at [225, 466] on div "Bilety Pomiń ten krok Znajdź bilety Kupuj bilety online, aby mieć gwarancję wej…" at bounding box center [501, 354] width 573 height 438
click at [661, 318] on button "Increase" at bounding box center [646, 318] width 31 height 31
click at [358, 382] on span "button" at bounding box center [363, 374] width 15 height 15
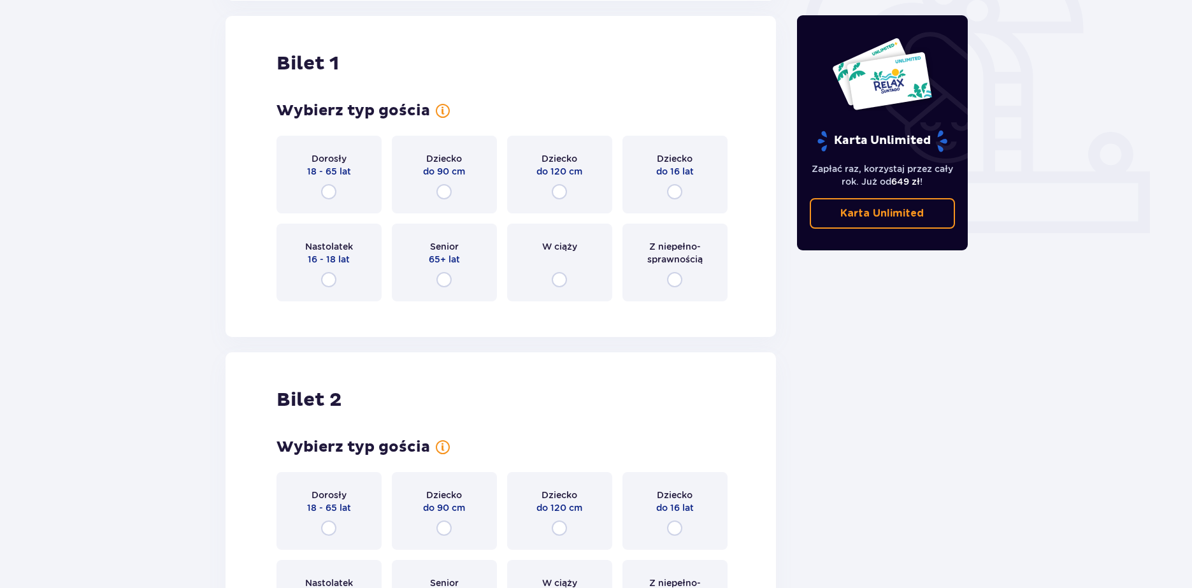
scroll to position [426, 0]
click at [314, 183] on div "Dorosły 18 - 65 lat" at bounding box center [329, 174] width 105 height 78
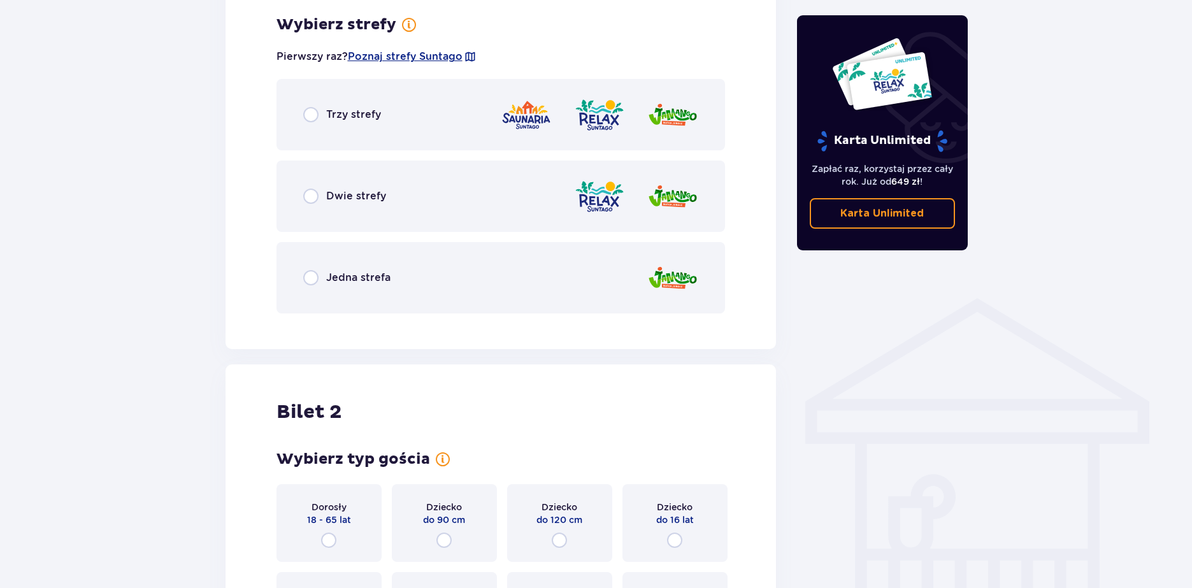
click at [579, 192] on img at bounding box center [599, 196] width 51 height 36
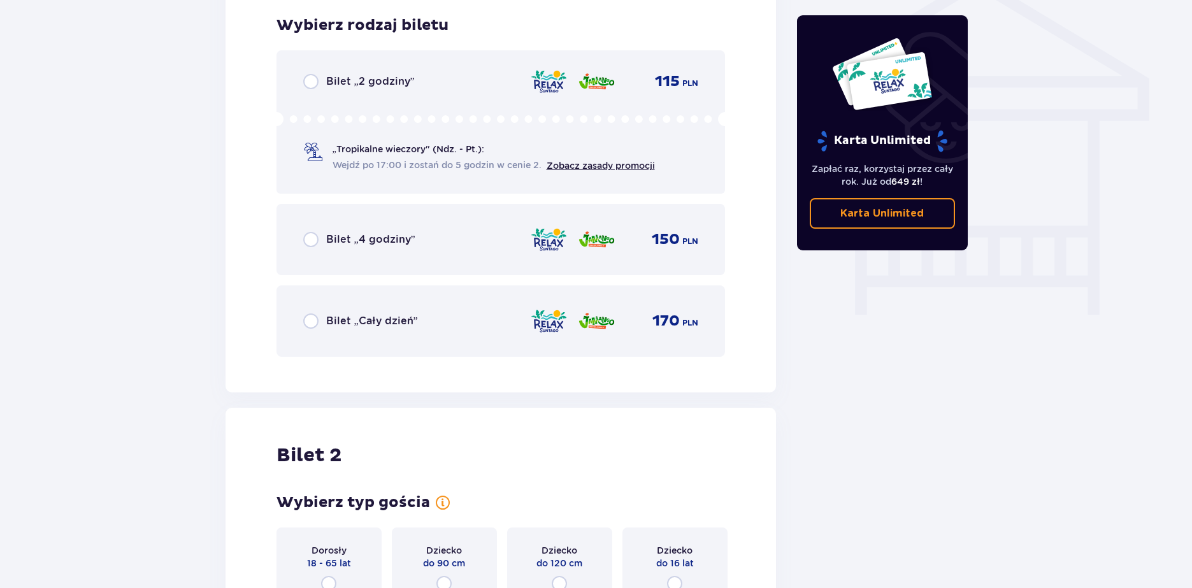
scroll to position [1060, 0]
click at [386, 332] on div "Bilet „Cały dzień” 170 PLN" at bounding box center [501, 320] width 396 height 27
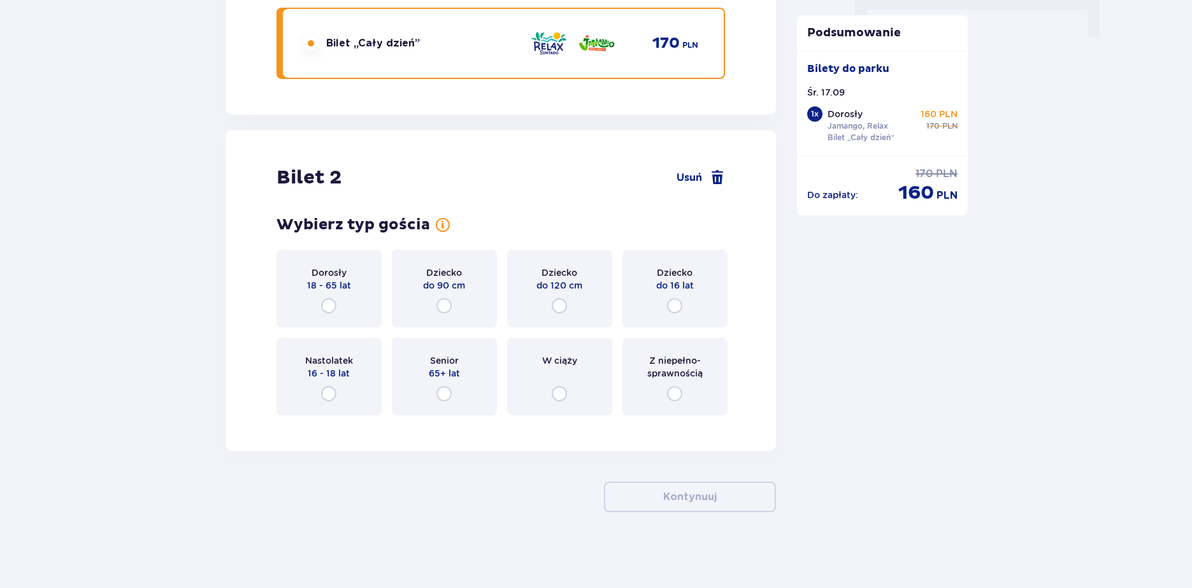
scroll to position [1338, 0]
click at [336, 307] on input "radio" at bounding box center [328, 305] width 15 height 15
radio input "true"
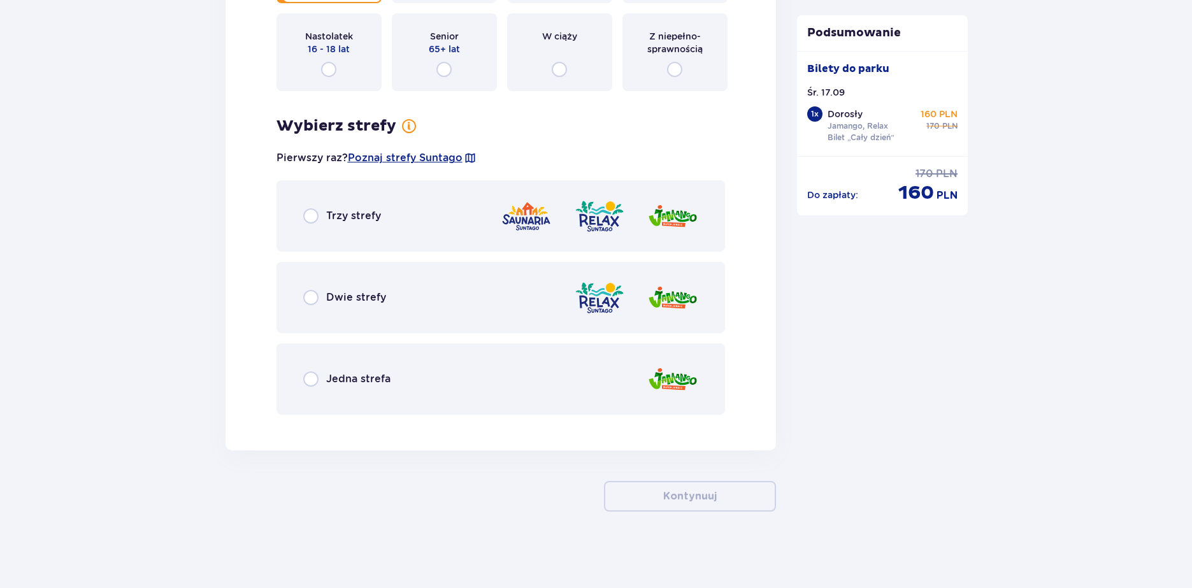
click at [337, 300] on p "Dwie strefy" at bounding box center [356, 298] width 60 height 14
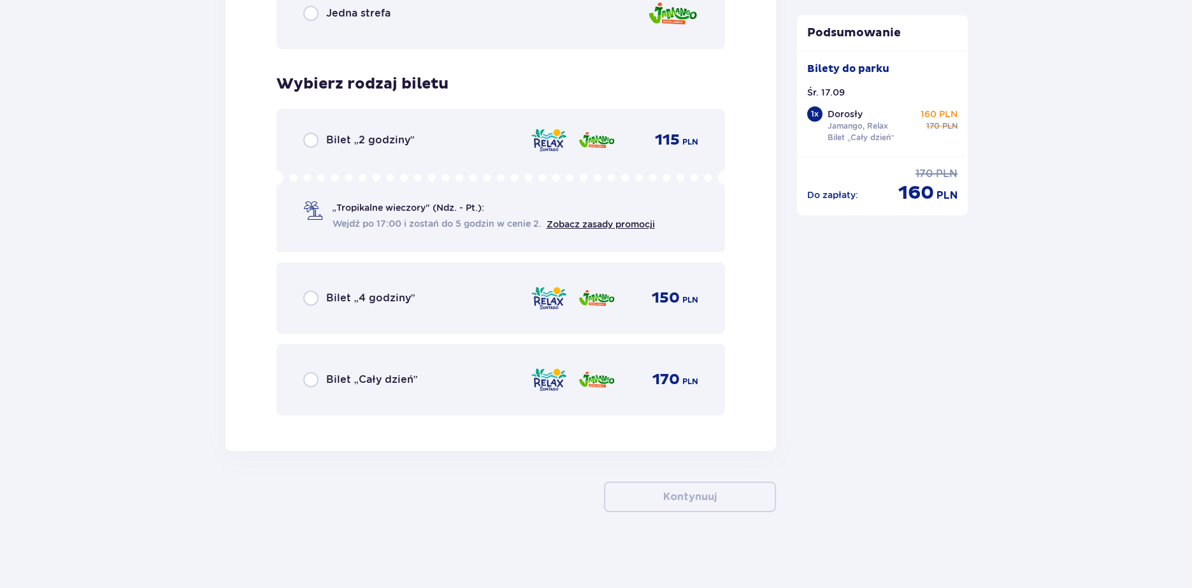
scroll to position [2028, 0]
click at [365, 310] on div "Bilet „4 godziny” 150 PLN" at bounding box center [501, 297] width 396 height 27
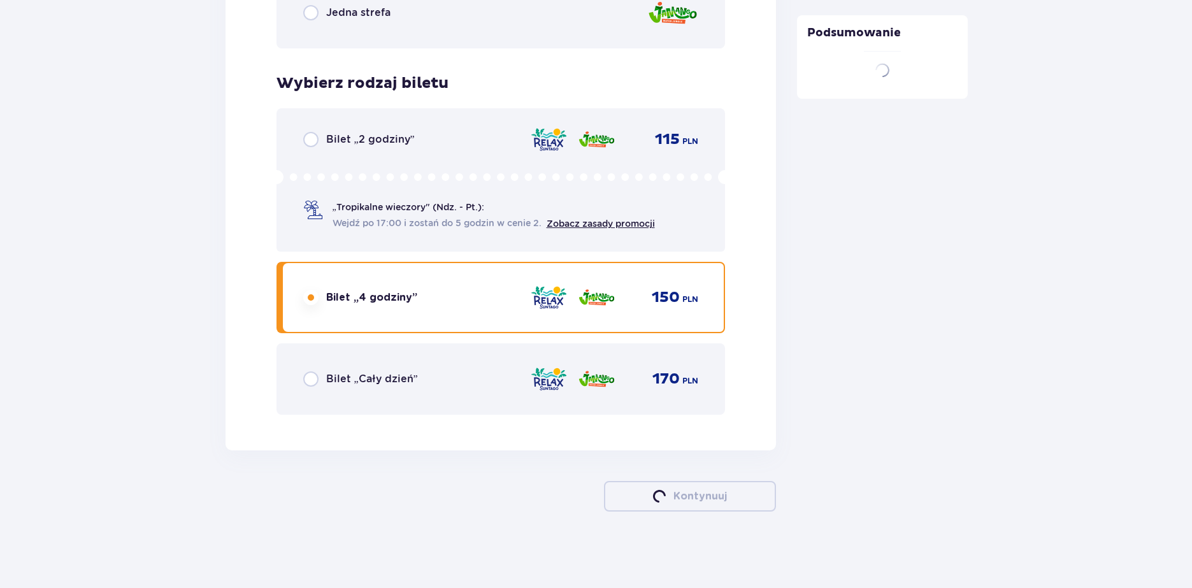
click at [355, 375] on div "Bilet „Cały dzień” 170 PLN" at bounding box center [501, 379] width 396 height 27
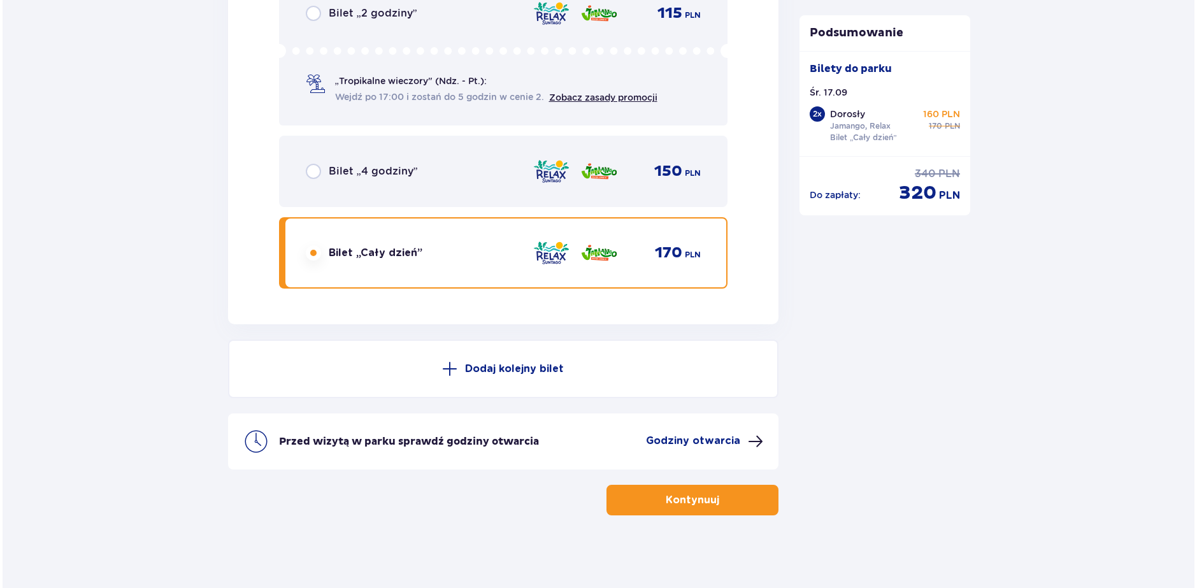
scroll to position [2158, 0]
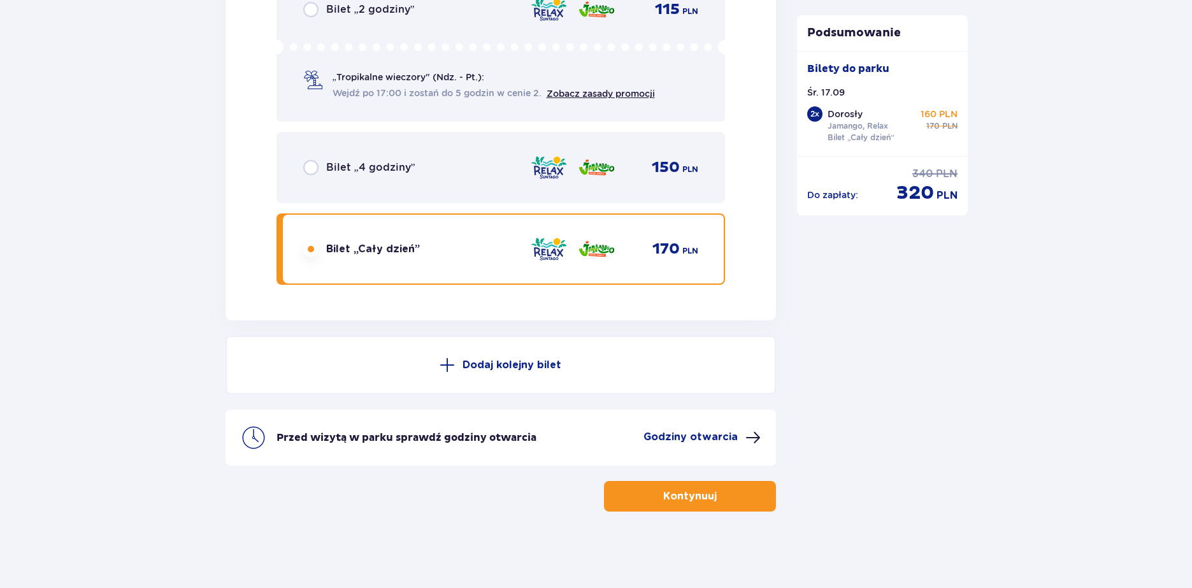
click at [737, 442] on p "Godziny otwarcia" at bounding box center [691, 437] width 94 height 14
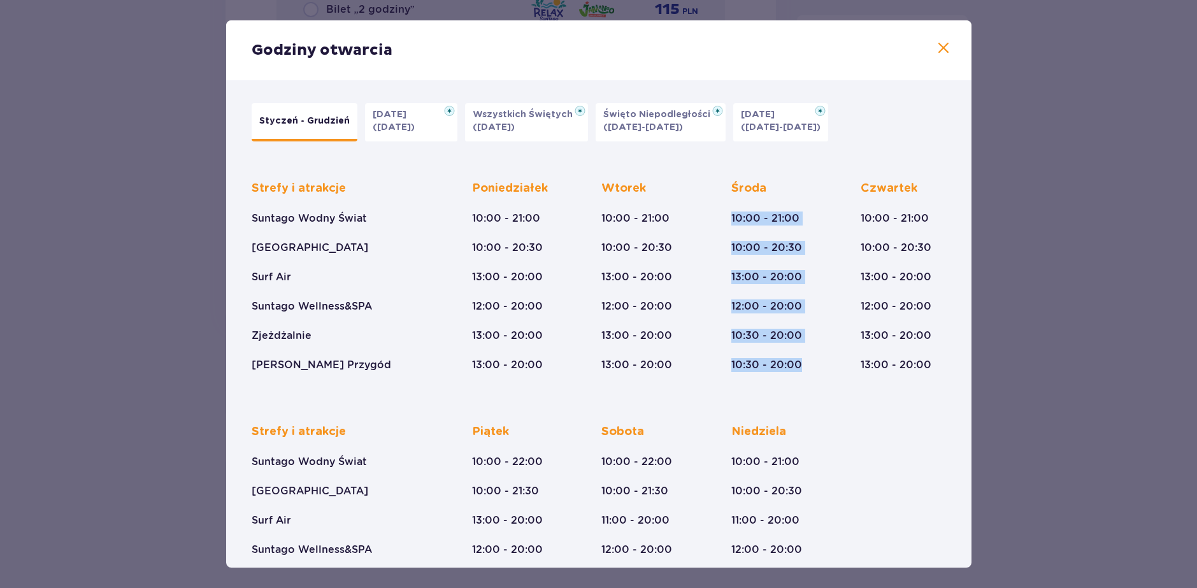
drag, startPoint x: 730, startPoint y: 216, endPoint x: 807, endPoint y: 360, distance: 163.4
click at [807, 360] on div "Środa 10:00 - 21:00 10:00 - 20:30 13:00 - 20:00 12:00 - 20:00 10:30 - 20:00 10:…" at bounding box center [774, 276] width 85 height 191
drag, startPoint x: 788, startPoint y: 343, endPoint x: 728, endPoint y: 217, distance: 140.3
click at [728, 217] on div "Strefy i atrakcje Suntago Wodny Świat Crocodile Island Surf Air Suntago Wellnes…" at bounding box center [599, 267] width 695 height 212
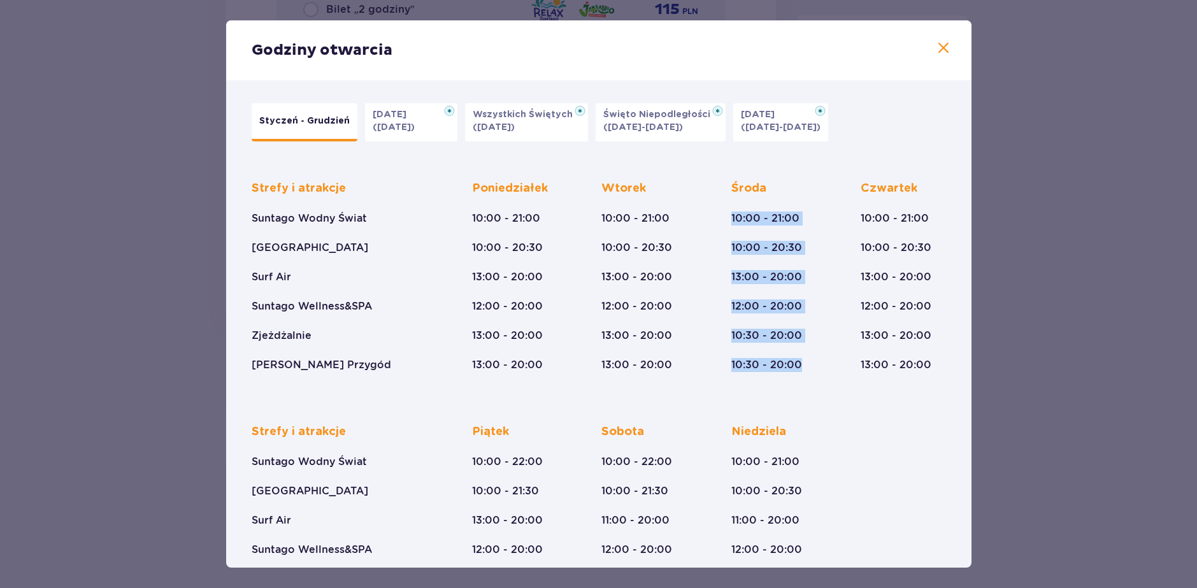
click at [726, 218] on div "Strefy i atrakcje Suntago Wodny Świat Crocodile Island Surf Air Suntago Wellnes…" at bounding box center [599, 267] width 695 height 212
drag, startPoint x: 728, startPoint y: 217, endPoint x: 806, endPoint y: 361, distance: 163.7
click at [806, 361] on div "Strefy i atrakcje Suntago Wodny Świat Crocodile Island Surf Air Suntago Wellnes…" at bounding box center [599, 267] width 695 height 212
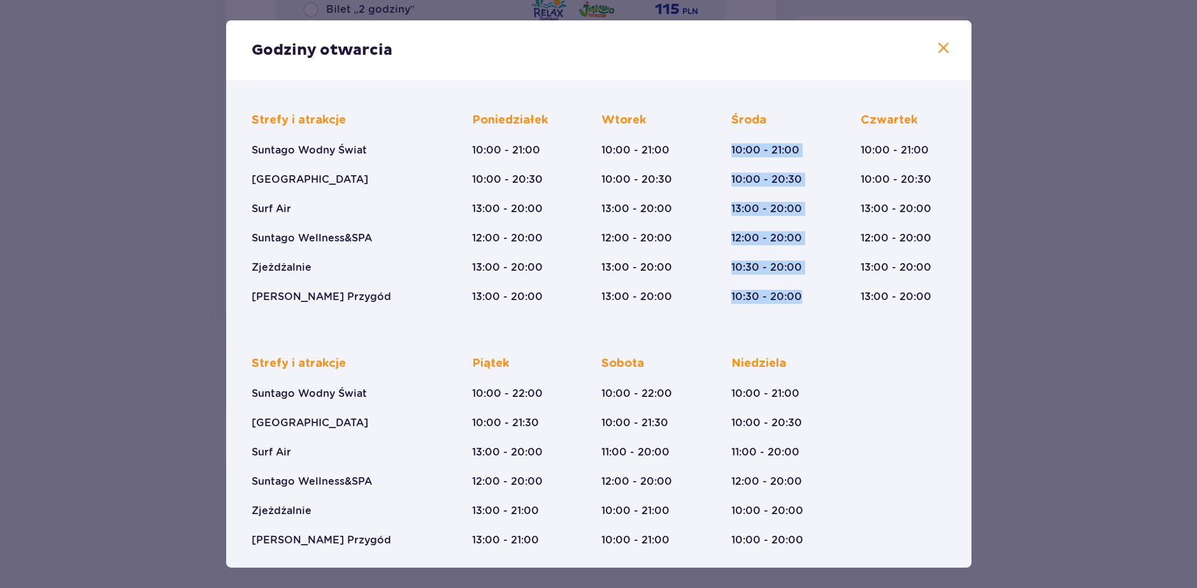
scroll to position [73, 0]
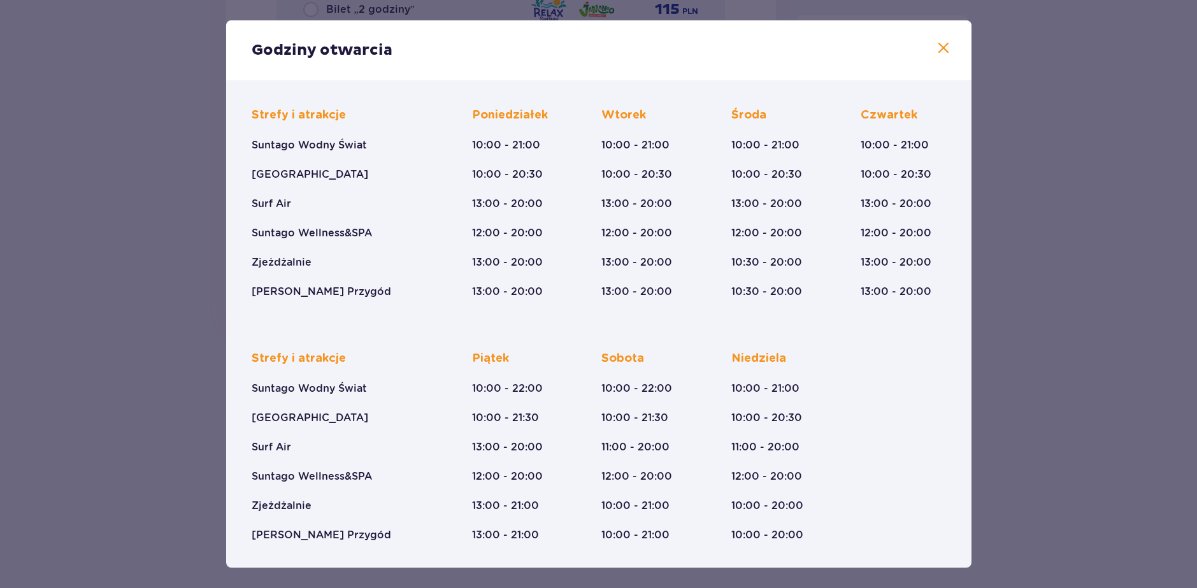
click at [830, 368] on div "Strefy i atrakcje Suntago Wodny Świat Crocodile Island Surf Air Suntago Wellnes…" at bounding box center [599, 437] width 695 height 212
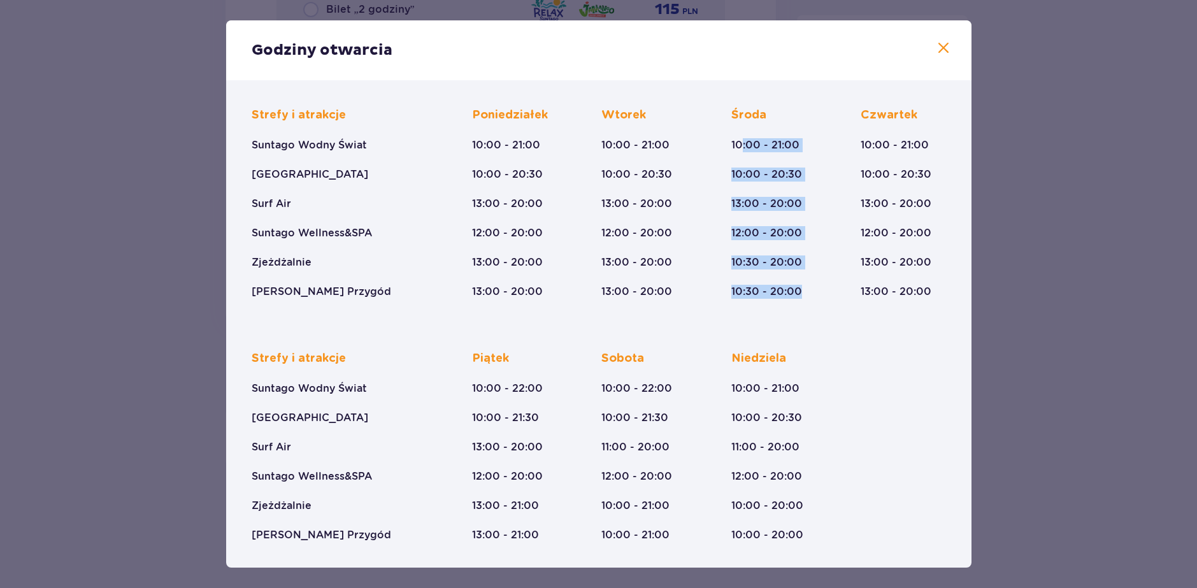
drag, startPoint x: 798, startPoint y: 296, endPoint x: 739, endPoint y: 140, distance: 167.0
click at [739, 140] on div "Środa 10:00 - 21:00 10:00 - 20:30 13:00 - 20:00 12:00 - 20:00 10:30 - 20:00 10:…" at bounding box center [767, 203] width 71 height 191
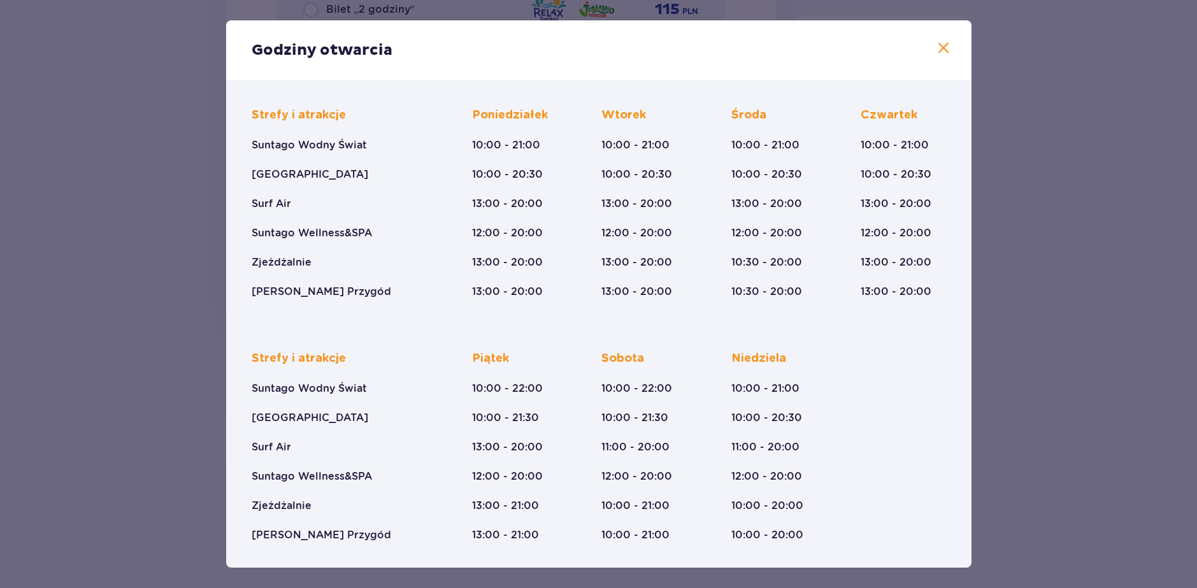
click at [723, 328] on div "Strefy i atrakcje Suntago Wodny Świat Crocodile Island Surf Air Suntago Wellnes…" at bounding box center [599, 314] width 710 height 455
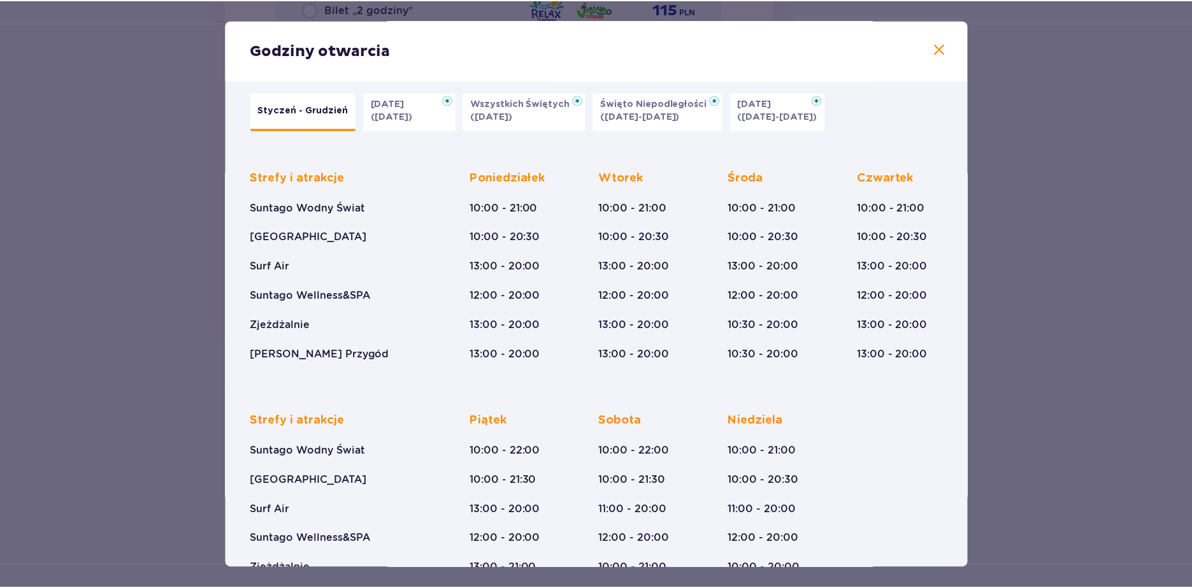
scroll to position [0, 0]
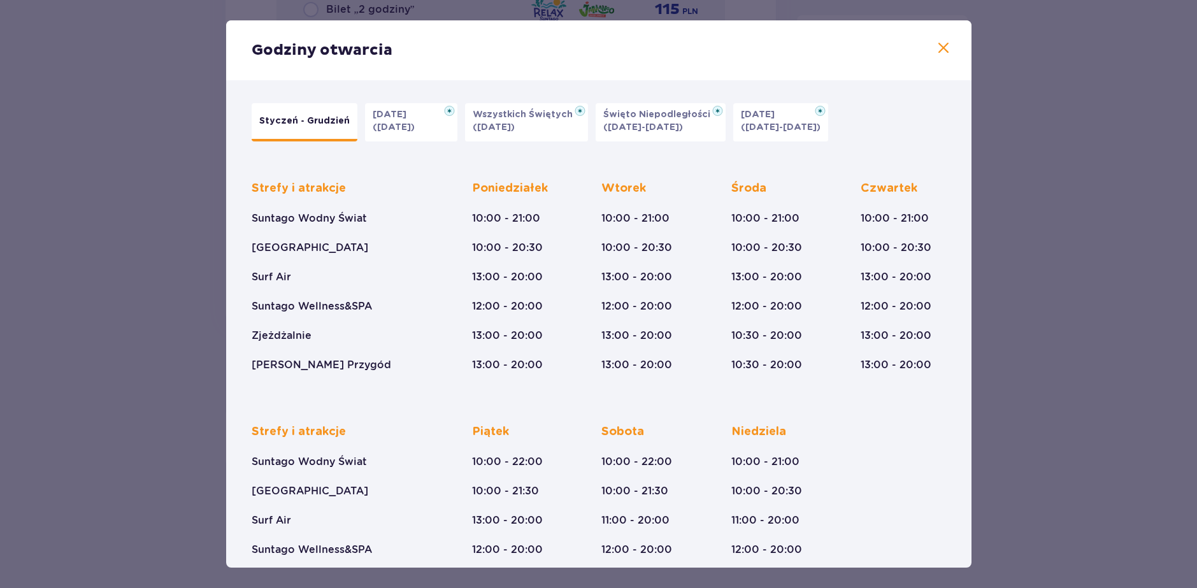
click at [411, 121] on button "Halloween (31.10.25)" at bounding box center [411, 122] width 92 height 38
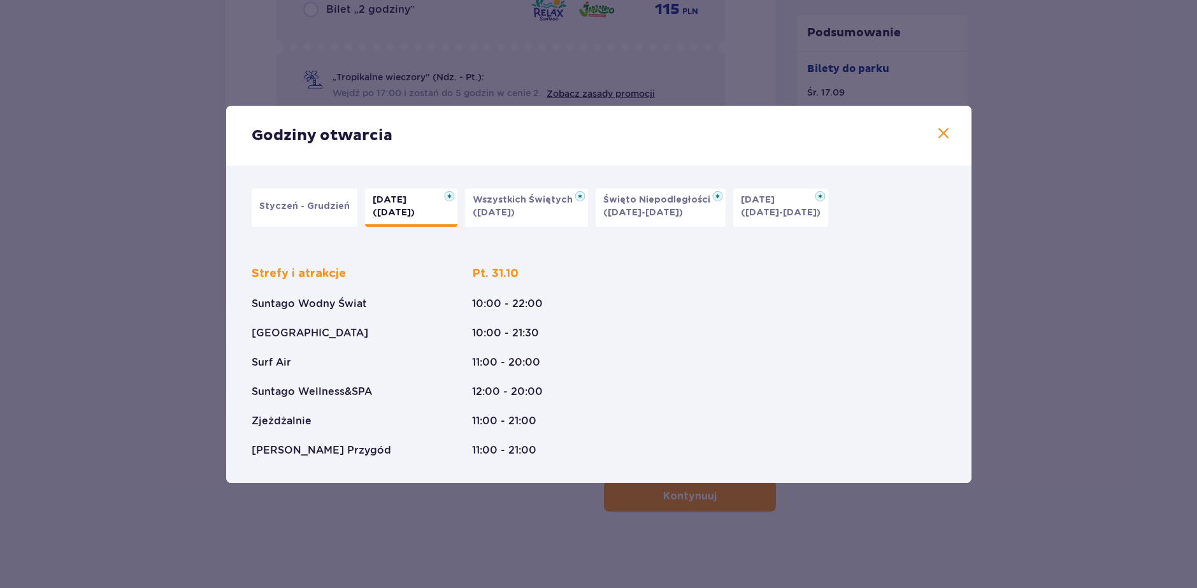
click at [475, 208] on p "(01.11.25)" at bounding box center [494, 212] width 42 height 13
click at [616, 211] on p "(09.11-11.11.25)" at bounding box center [643, 212] width 80 height 13
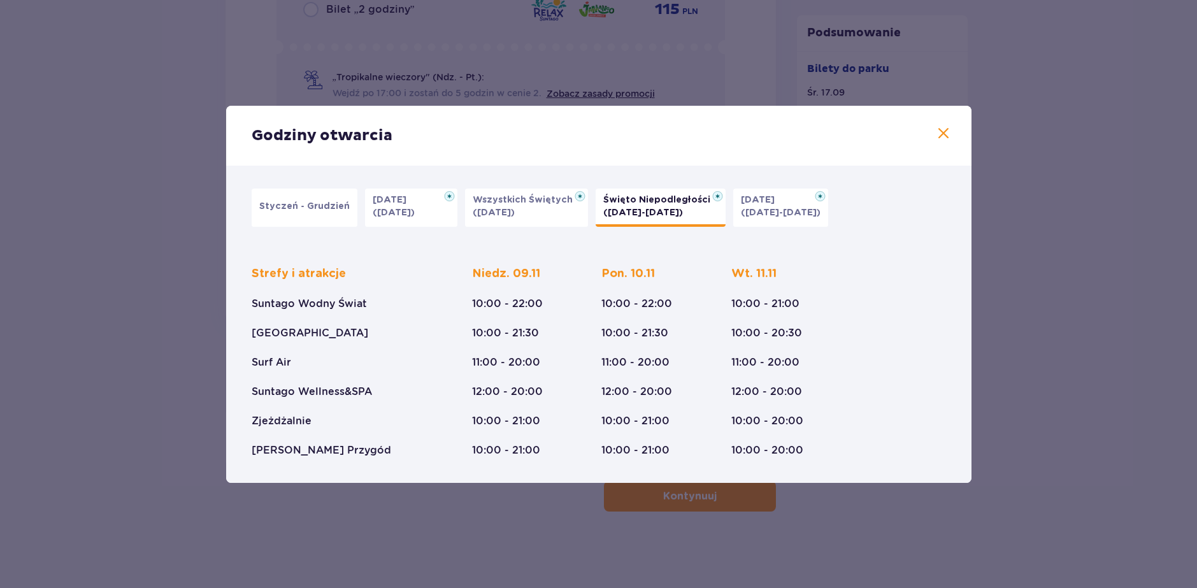
click at [701, 209] on button "Święto Niepodległości (09.11-11.11.25)" at bounding box center [661, 208] width 130 height 38
click at [301, 198] on button "Styczeń - Grudzień" at bounding box center [305, 208] width 106 height 38
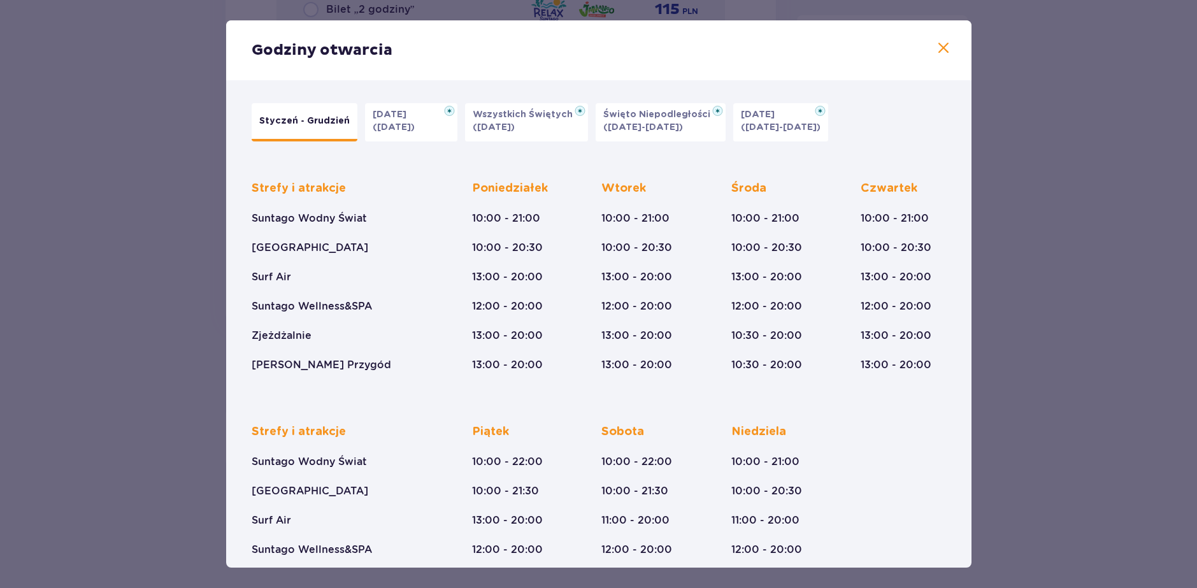
click at [135, 198] on div "Godziny otwarcia Styczeń - Grudzień Halloween (31.10.25) Wszystkich Świętych (0…" at bounding box center [598, 294] width 1197 height 588
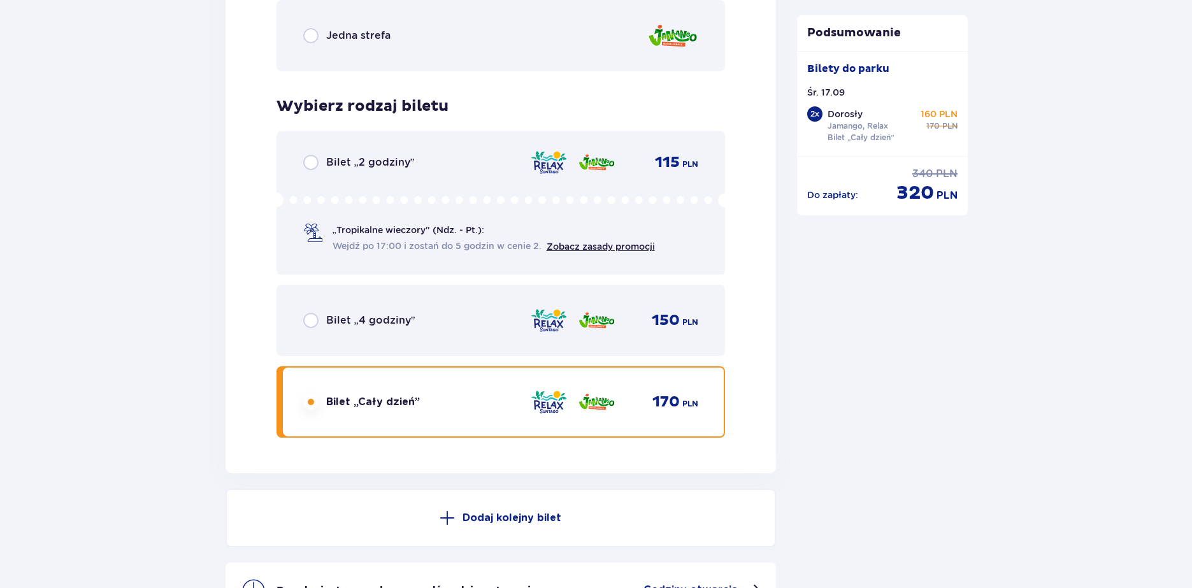
drag, startPoint x: 187, startPoint y: 306, endPoint x: 166, endPoint y: 194, distance: 113.6
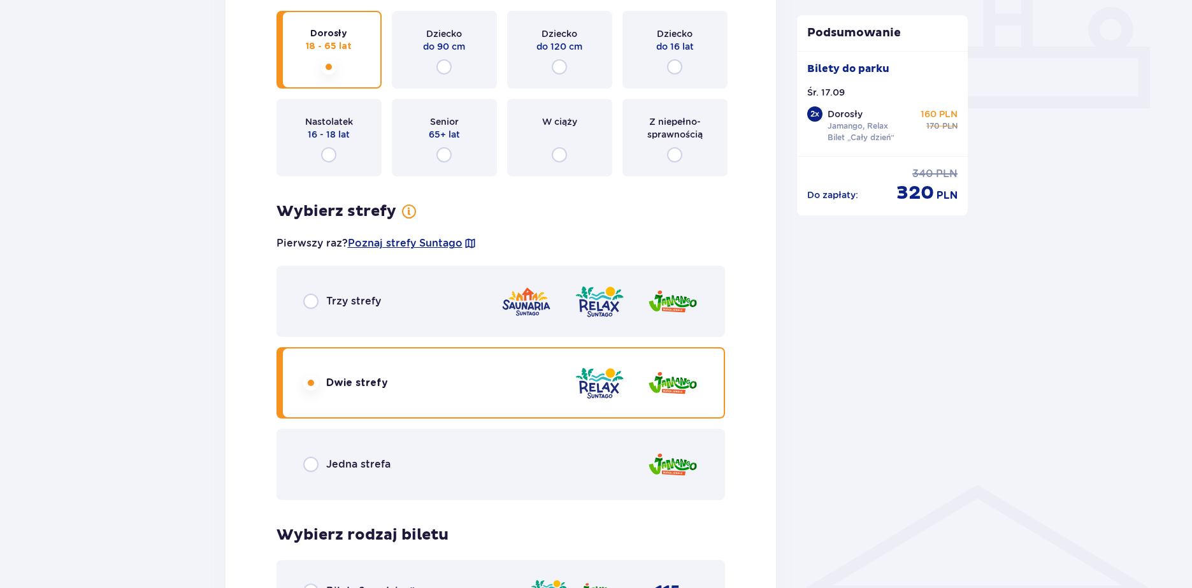
drag, startPoint x: 156, startPoint y: 271, endPoint x: 173, endPoint y: 140, distance: 131.7
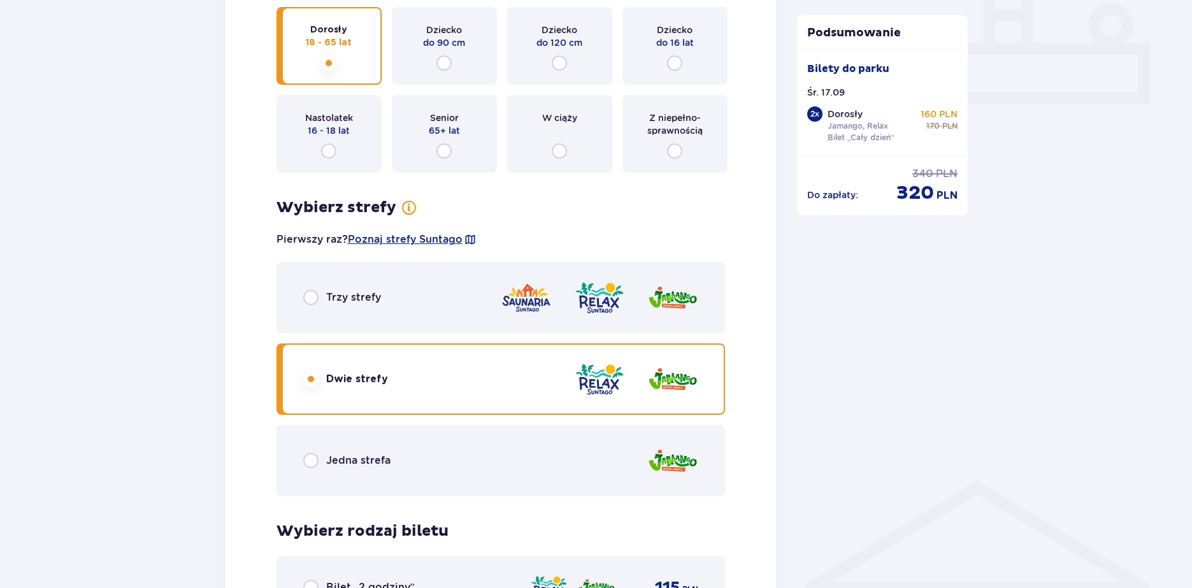
scroll to position [560, 0]
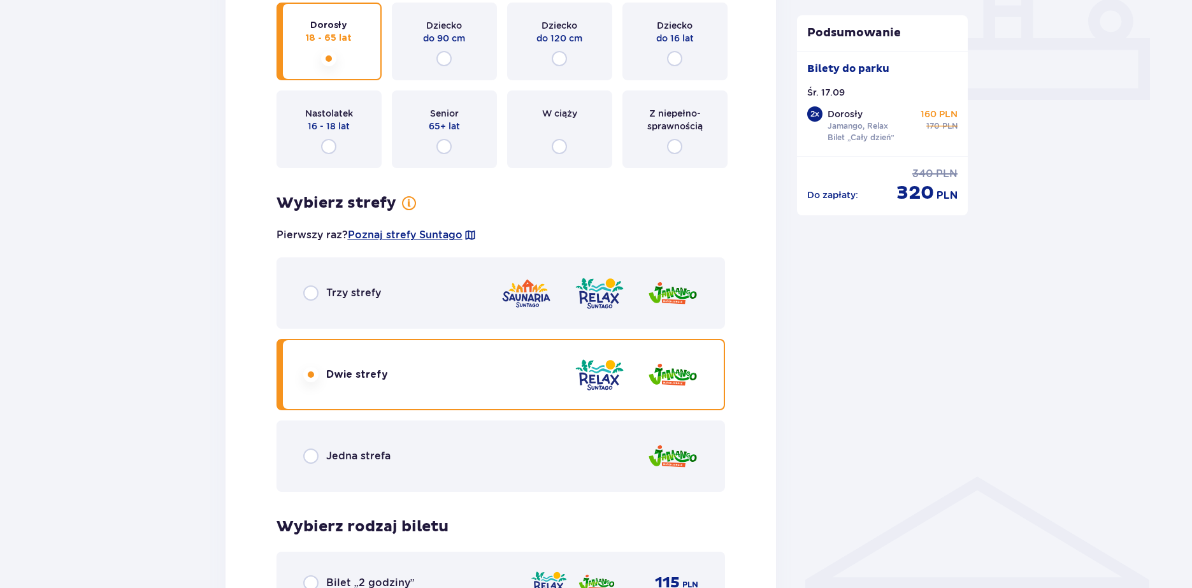
drag, startPoint x: 185, startPoint y: 237, endPoint x: 191, endPoint y: 253, distance: 17.2
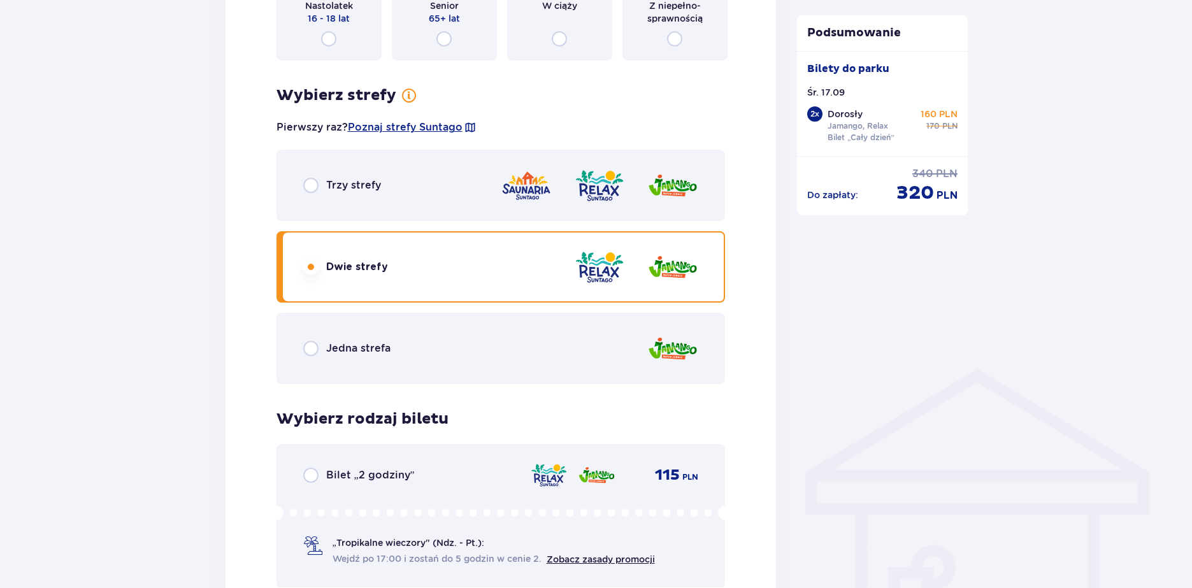
drag, startPoint x: 196, startPoint y: 193, endPoint x: 195, endPoint y: 282, distance: 89.2
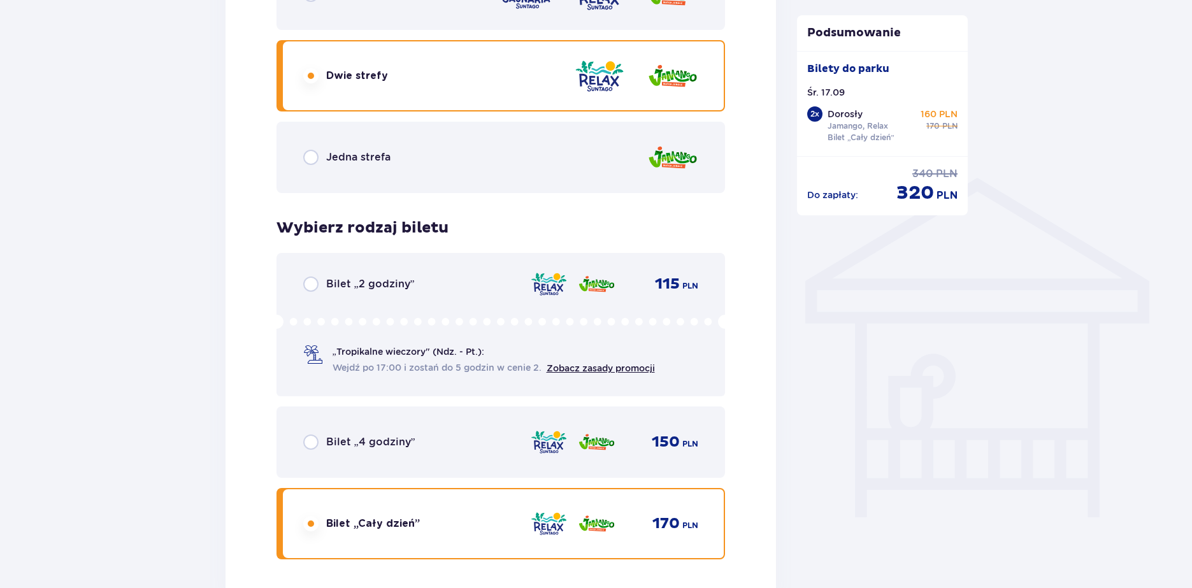
scroll to position [289, 0]
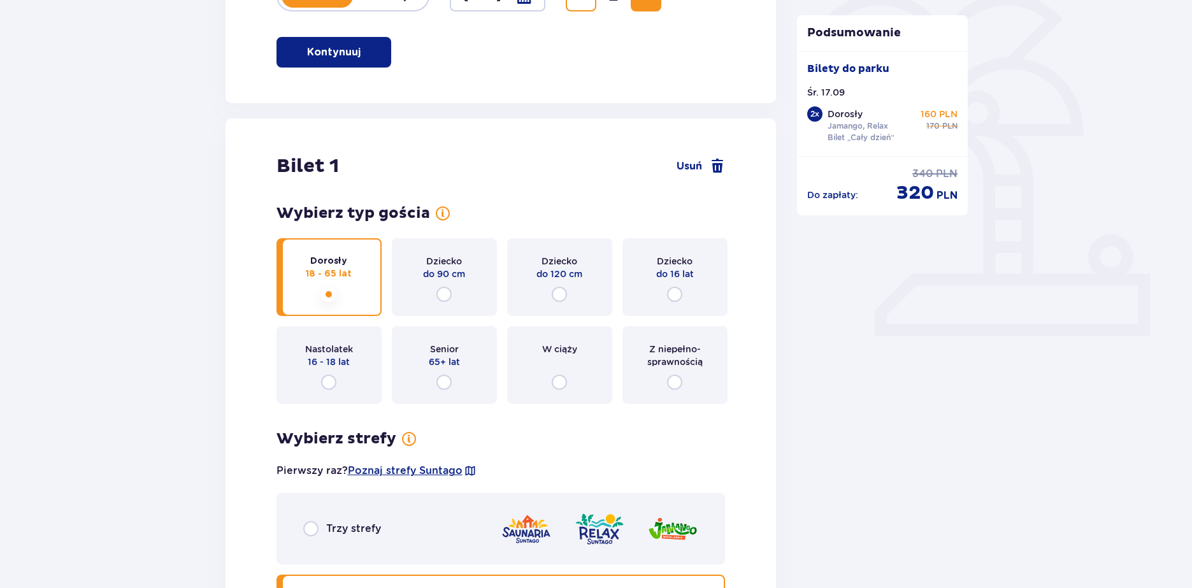
drag, startPoint x: 184, startPoint y: 271, endPoint x: 169, endPoint y: 115, distance: 157.5
